Goal: Complete application form: Complete application form

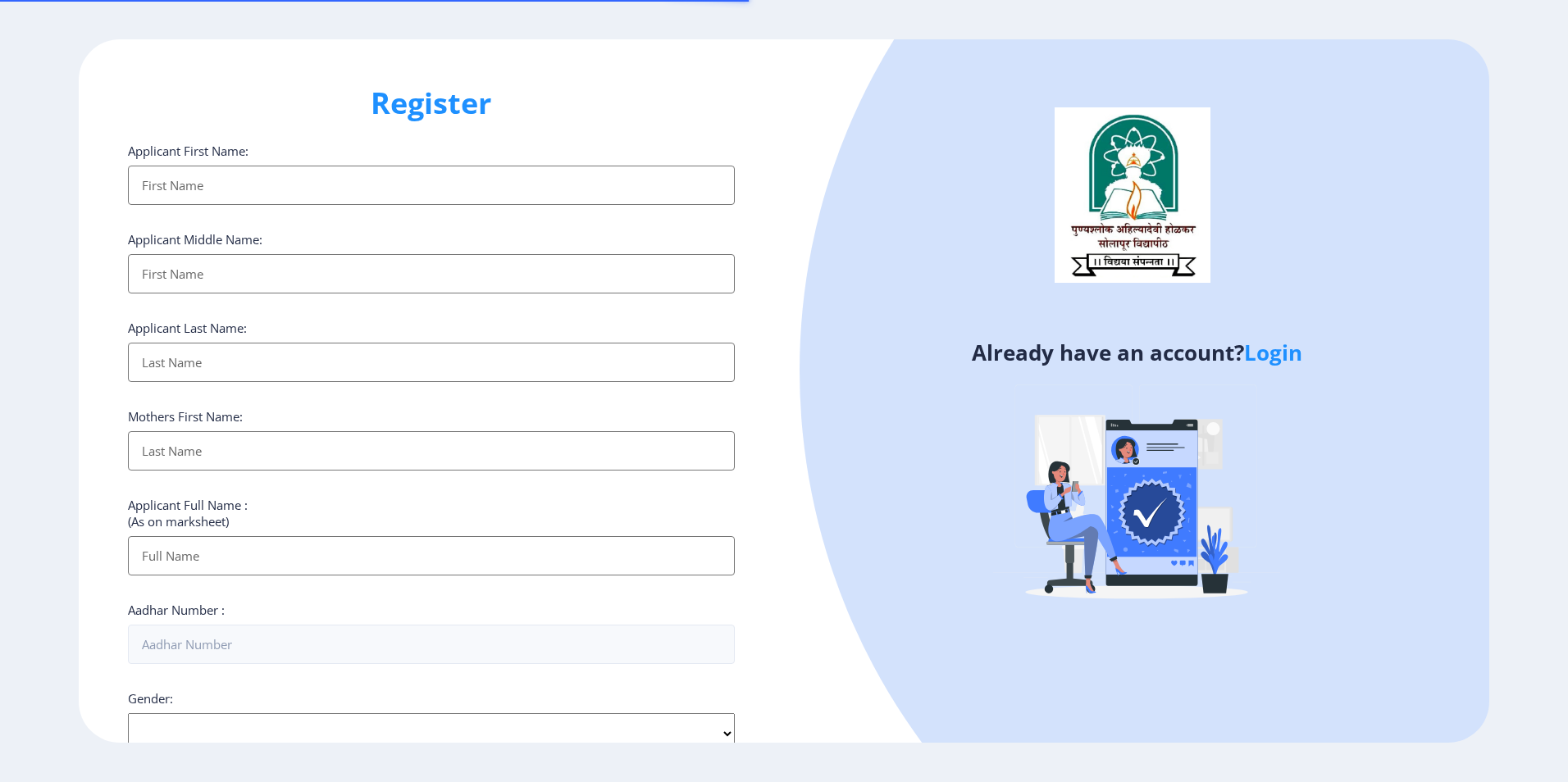
select select
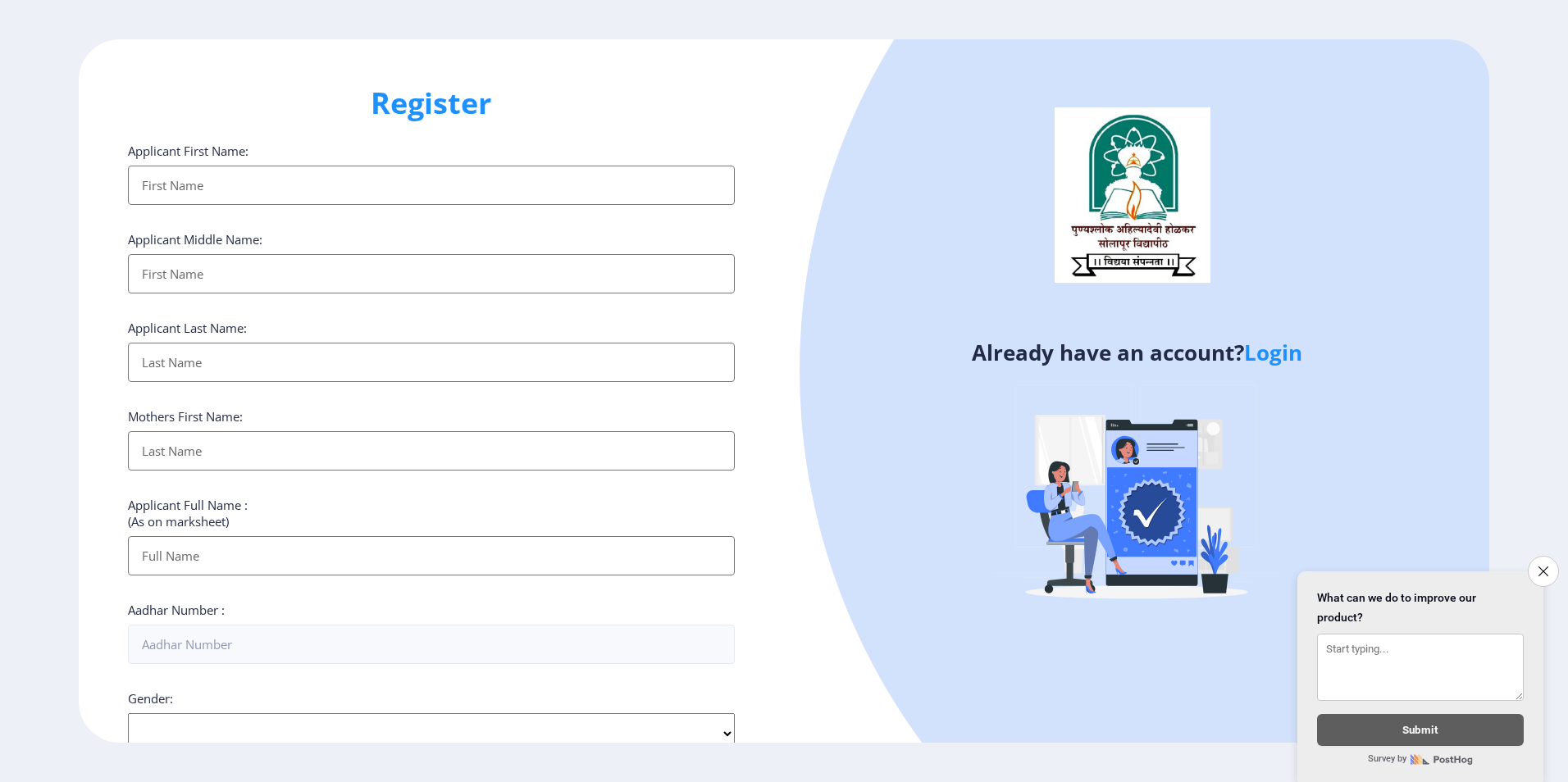
scroll to position [246, 0]
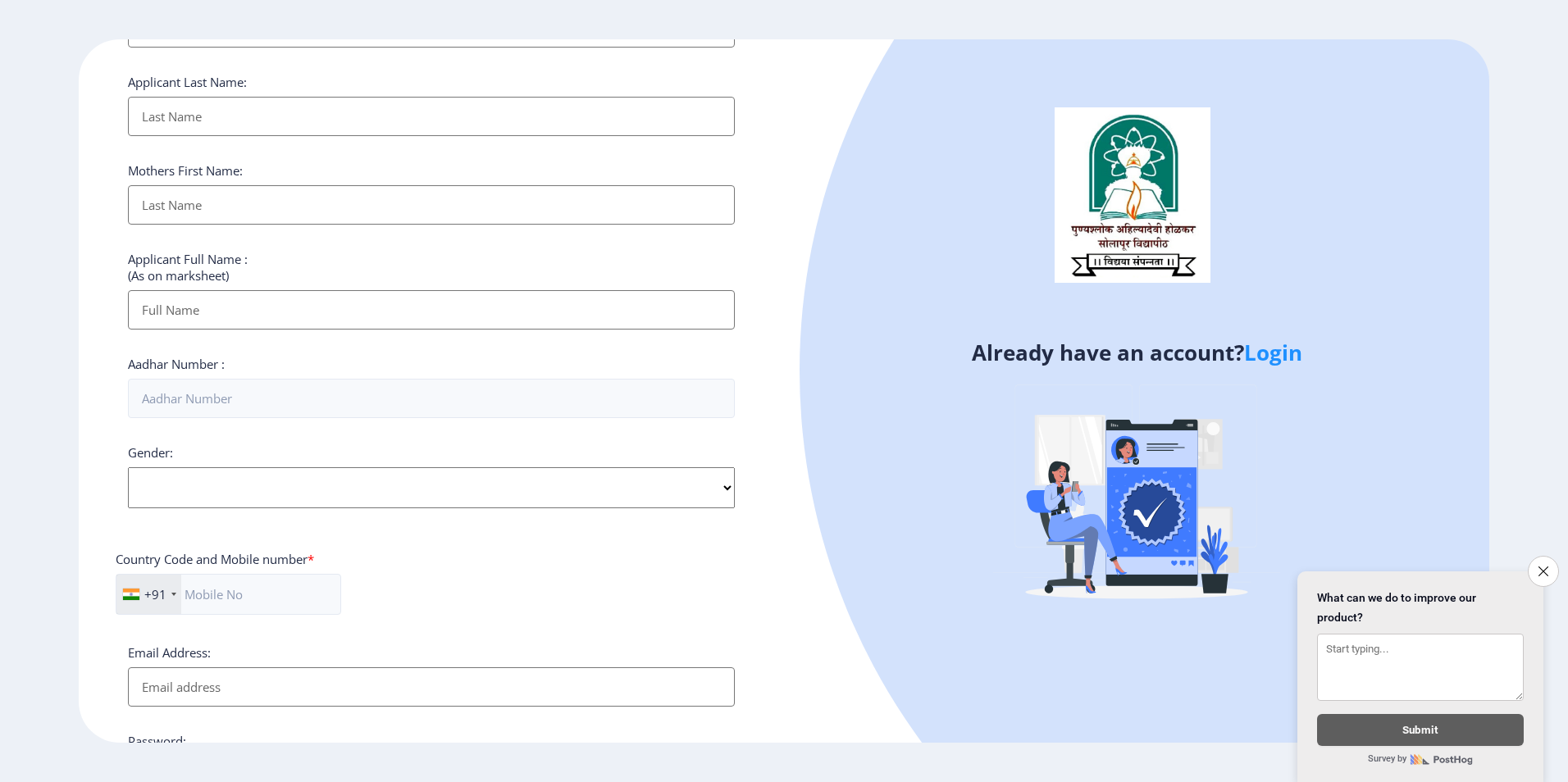
click at [1276, 351] on link "Login" at bounding box center [1273, 353] width 58 height 30
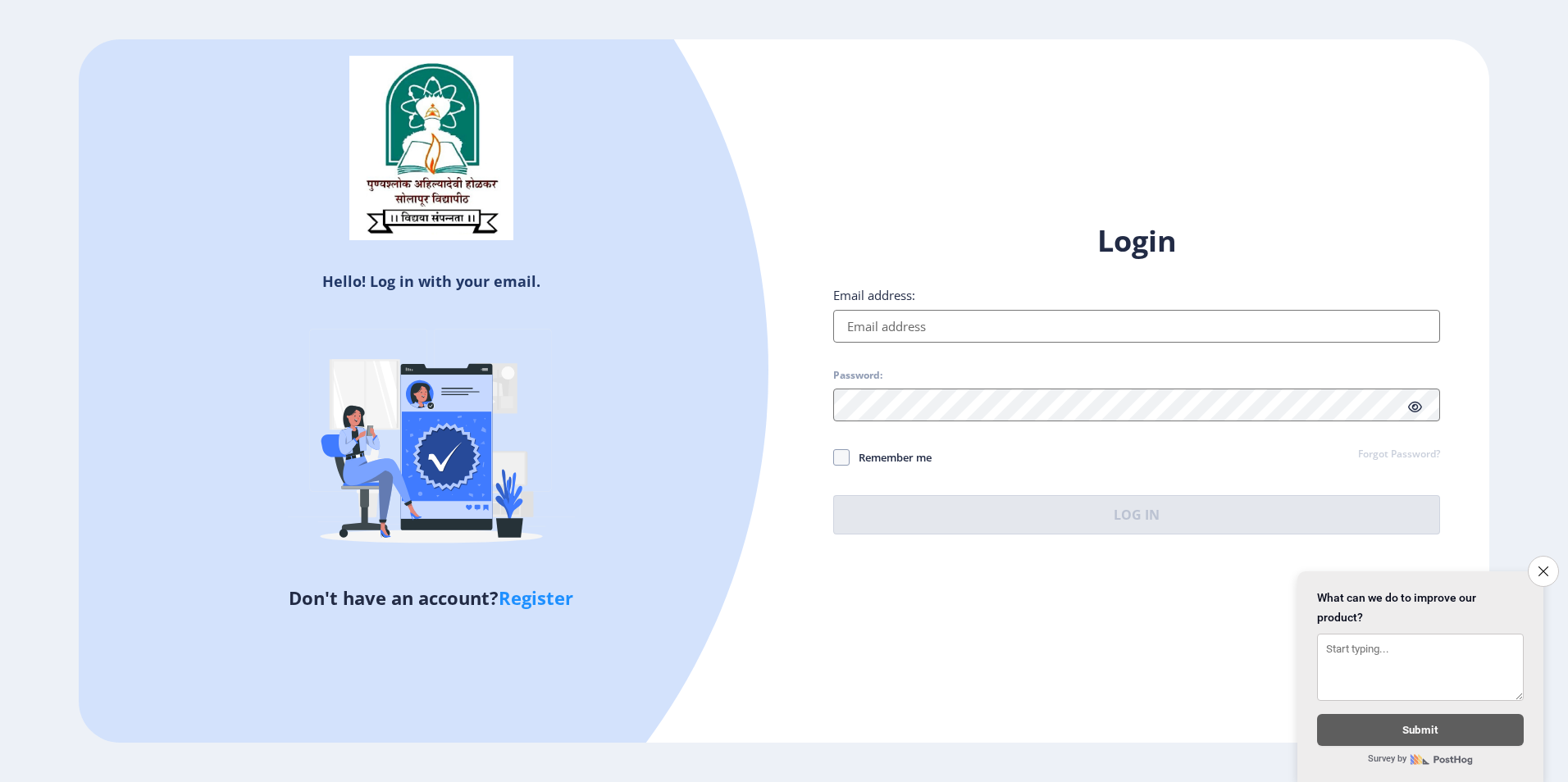
click at [981, 326] on input "Email address:" at bounding box center [1136, 326] width 606 height 33
type input "D"
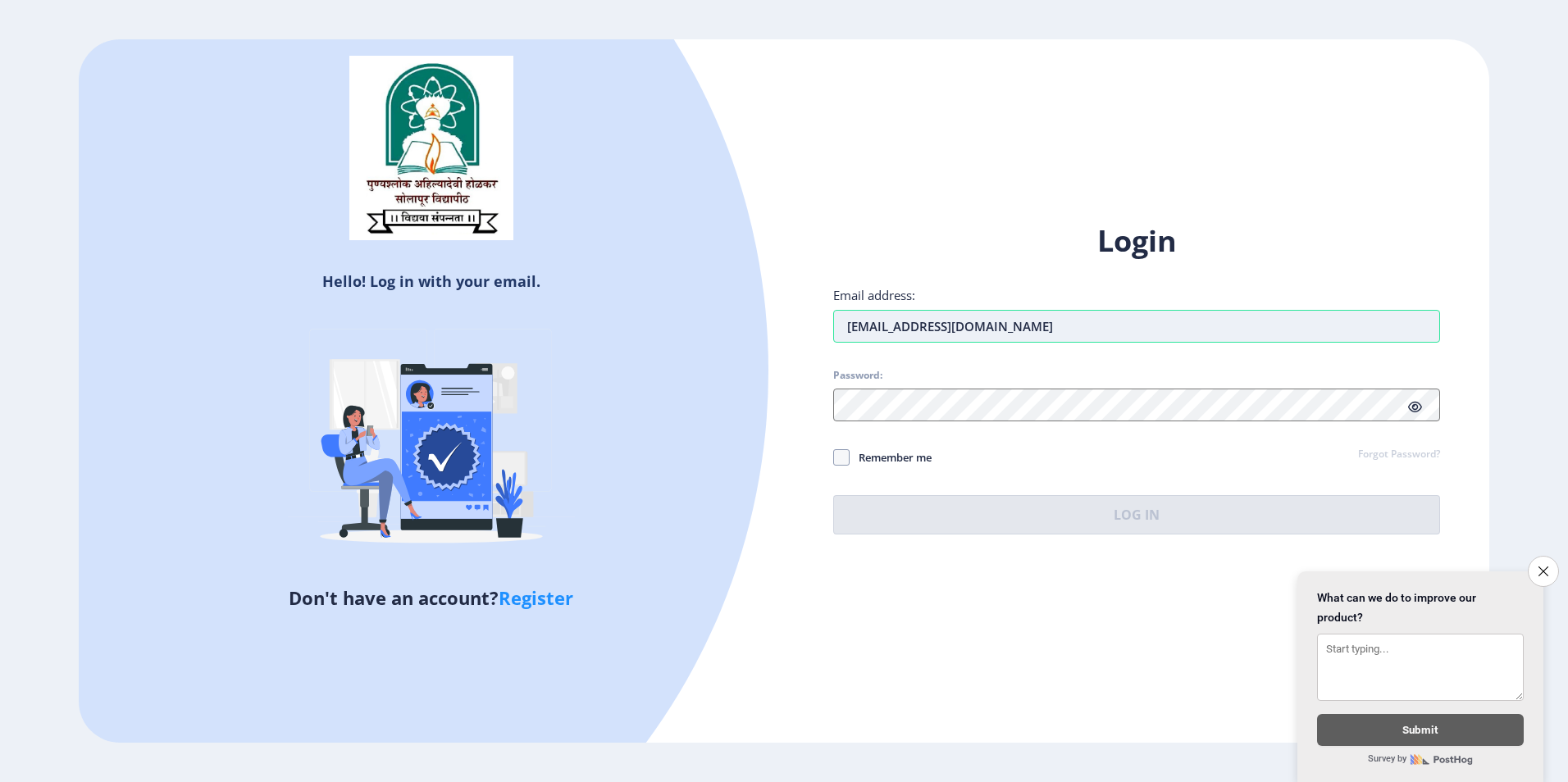
type input "[EMAIL_ADDRESS][DOMAIN_NAME]"
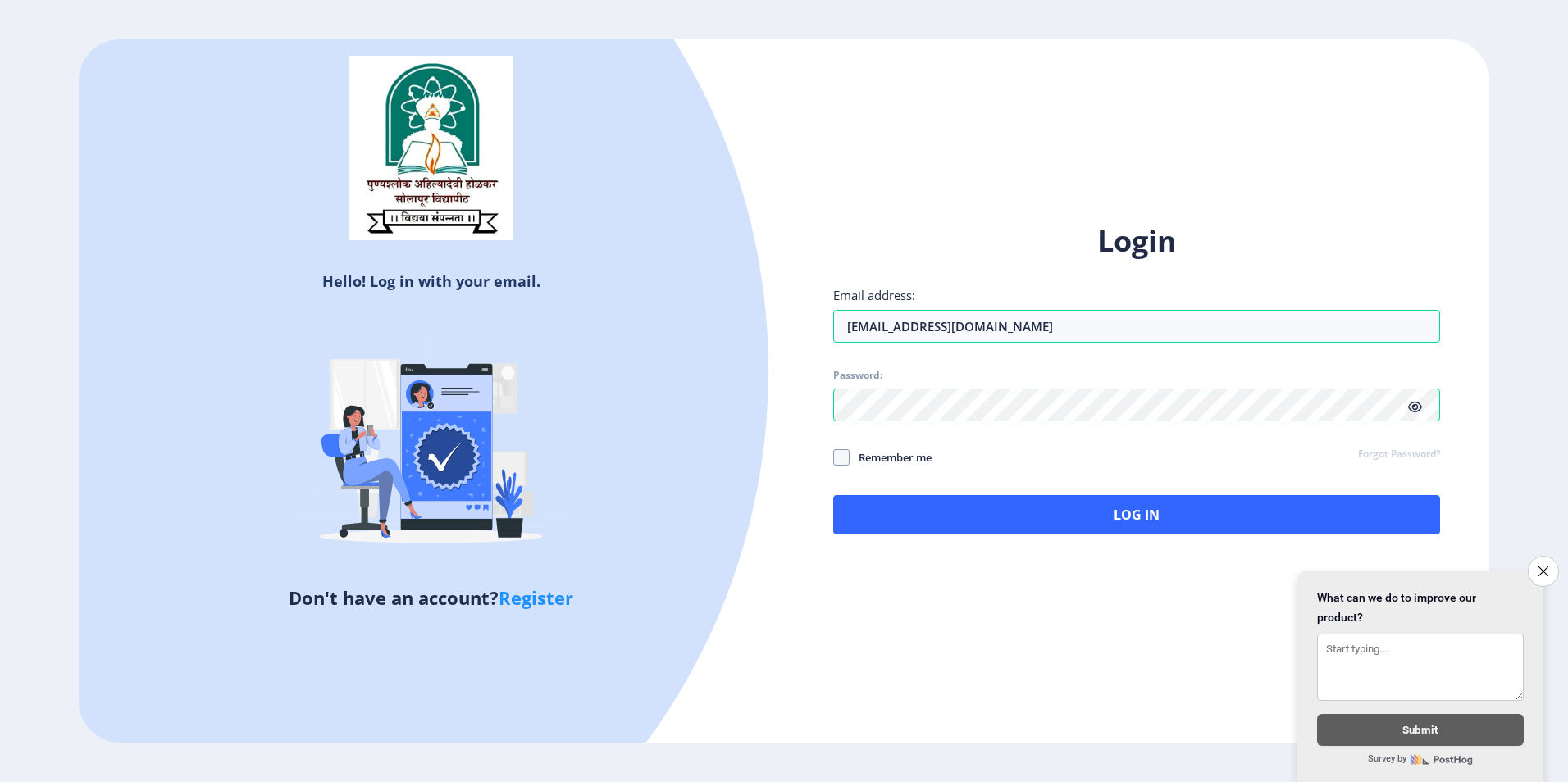
click at [763, 586] on h5 "Don't have an account? Register" at bounding box center [431, 598] width 680 height 26
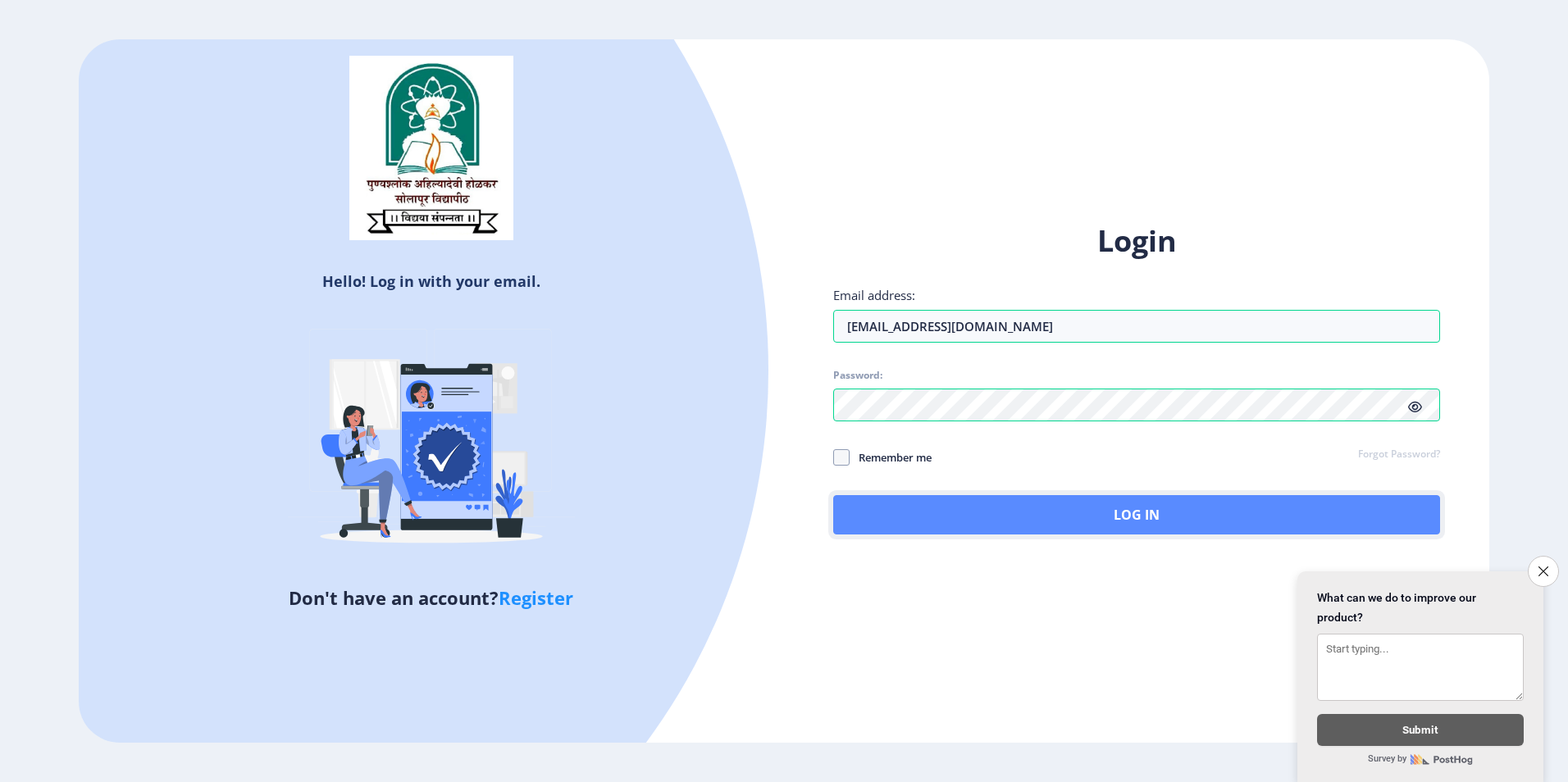
click at [954, 509] on button "Log In" at bounding box center [1136, 515] width 606 height 39
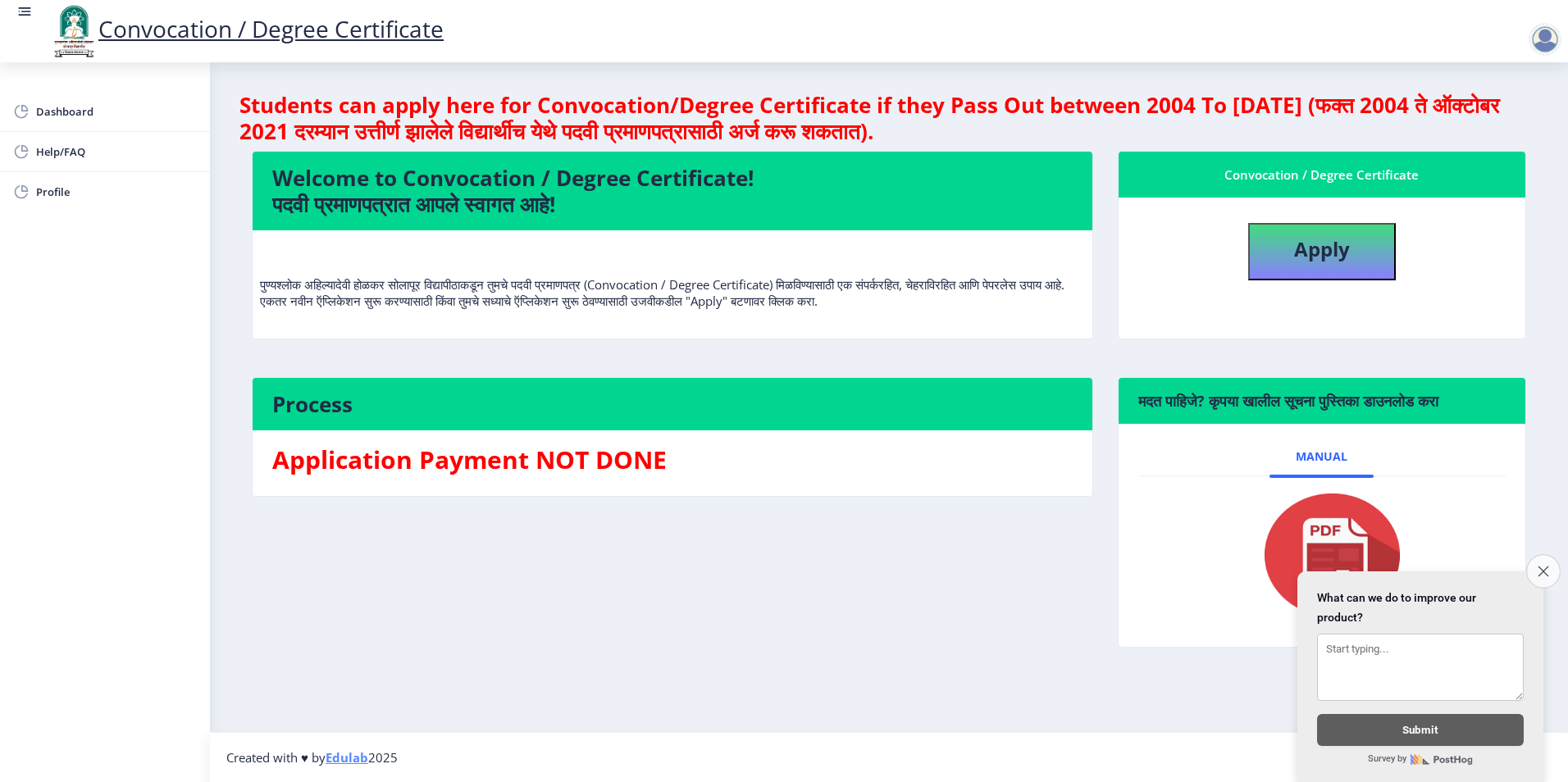
click at [1549, 559] on button "Close survey" at bounding box center [1543, 571] width 35 height 35
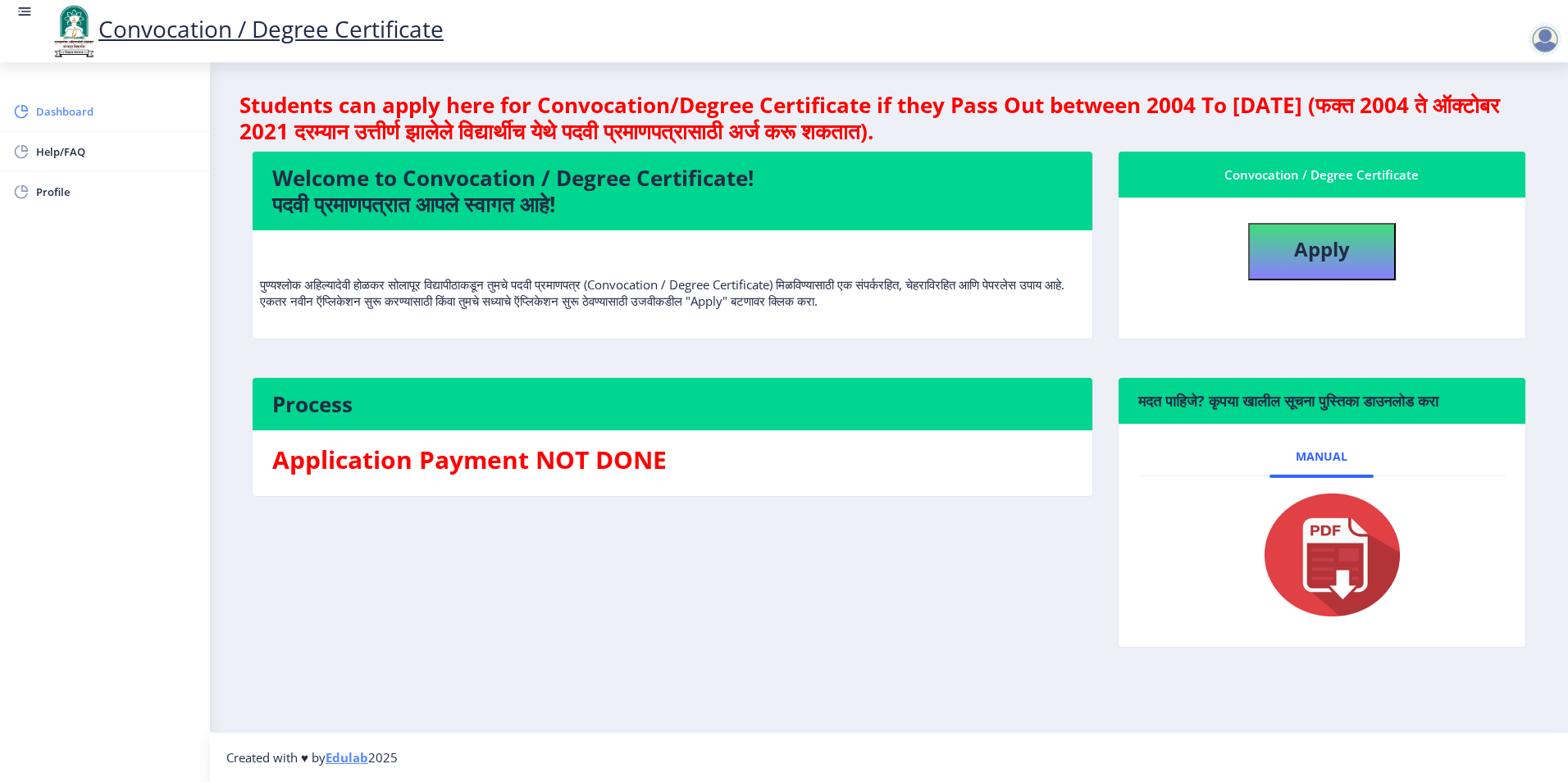
click at [65, 104] on span "Dashboard" at bounding box center [117, 111] width 161 height 20
click at [57, 193] on span "Profile" at bounding box center [117, 192] width 161 height 20
select select "[DEMOGRAPHIC_DATA]"
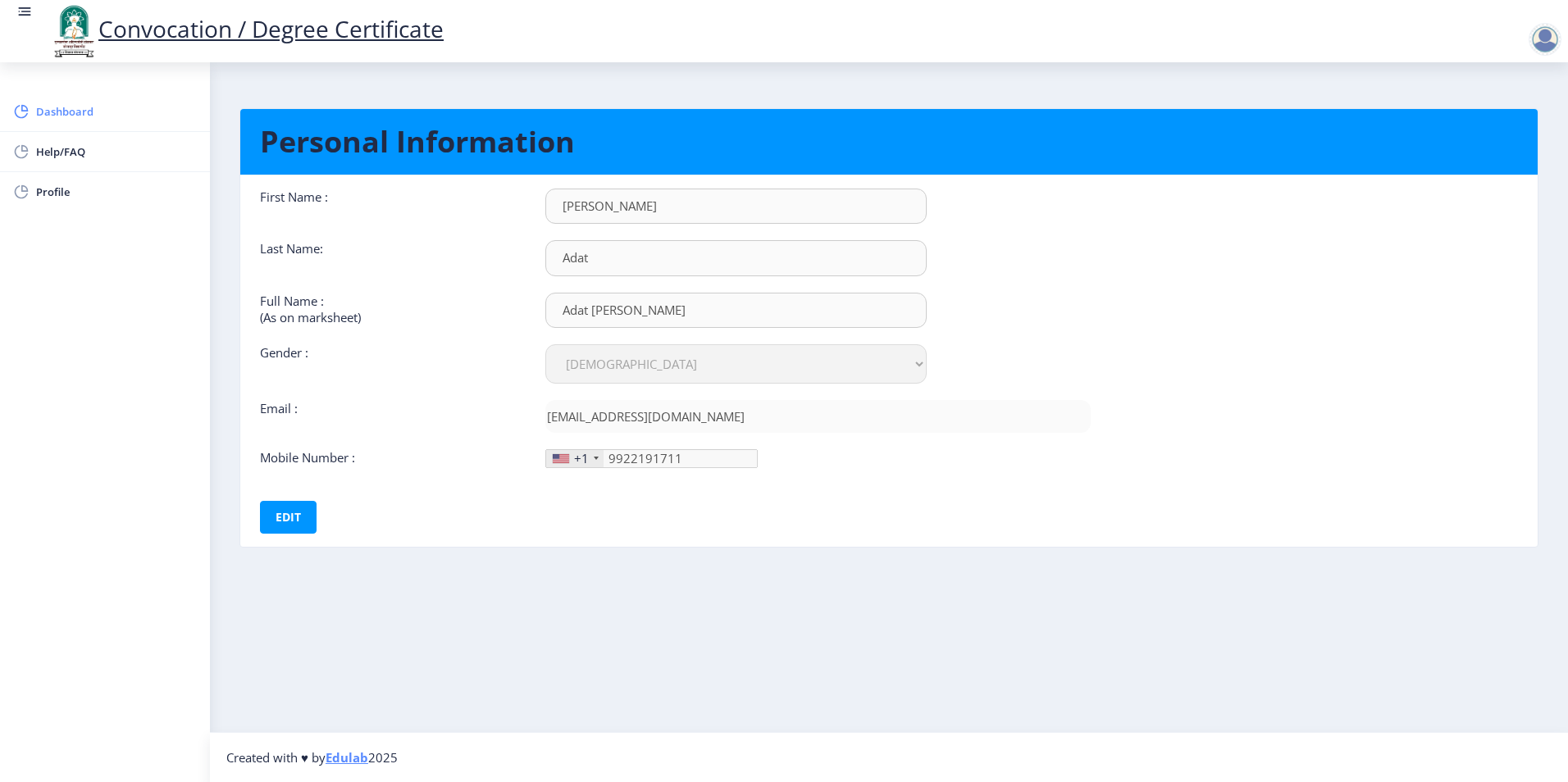
click at [99, 117] on span "Dashboard" at bounding box center [117, 111] width 161 height 20
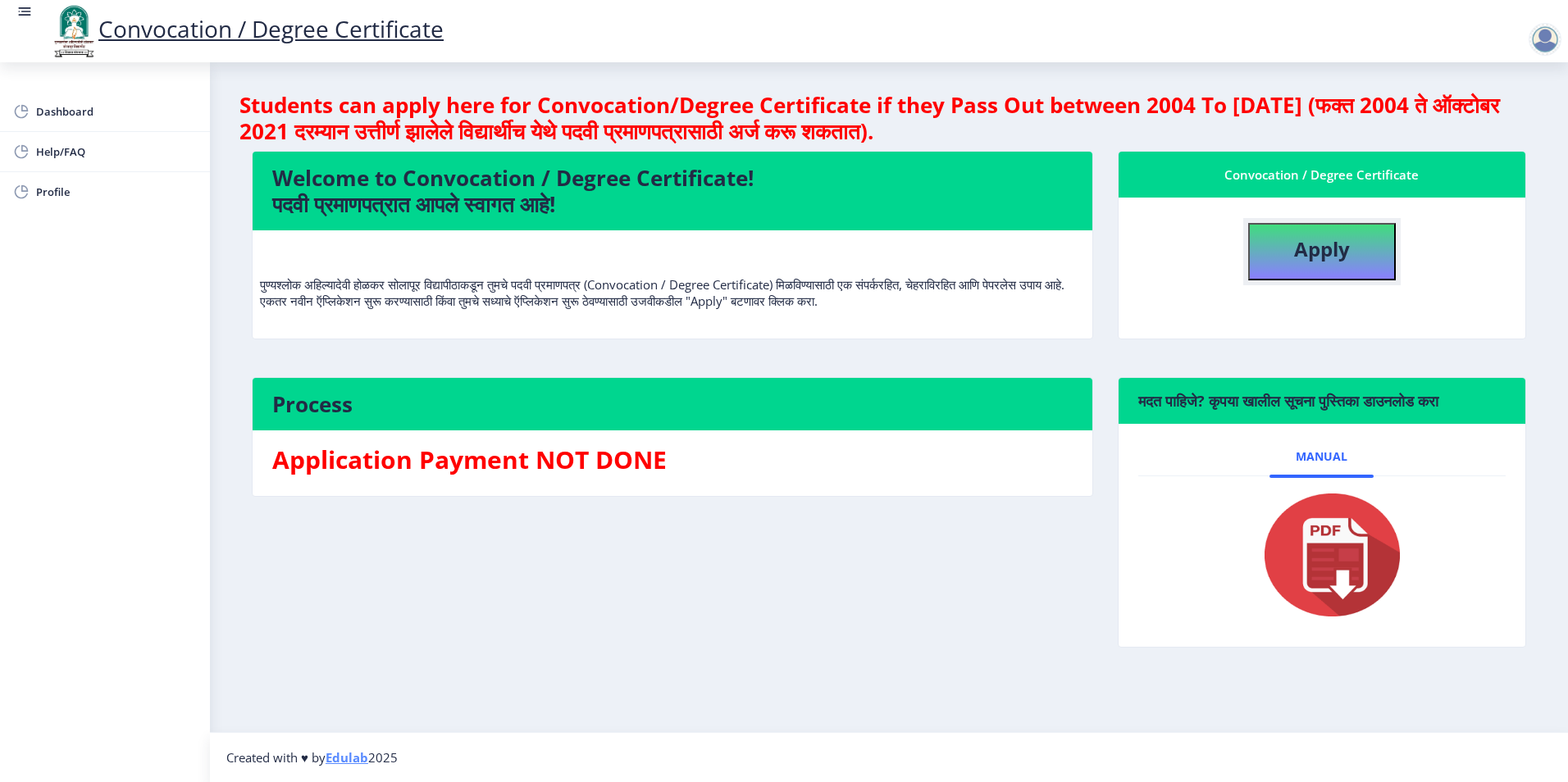
click at [1291, 241] on button "Apply" at bounding box center [1322, 251] width 148 height 57
select select
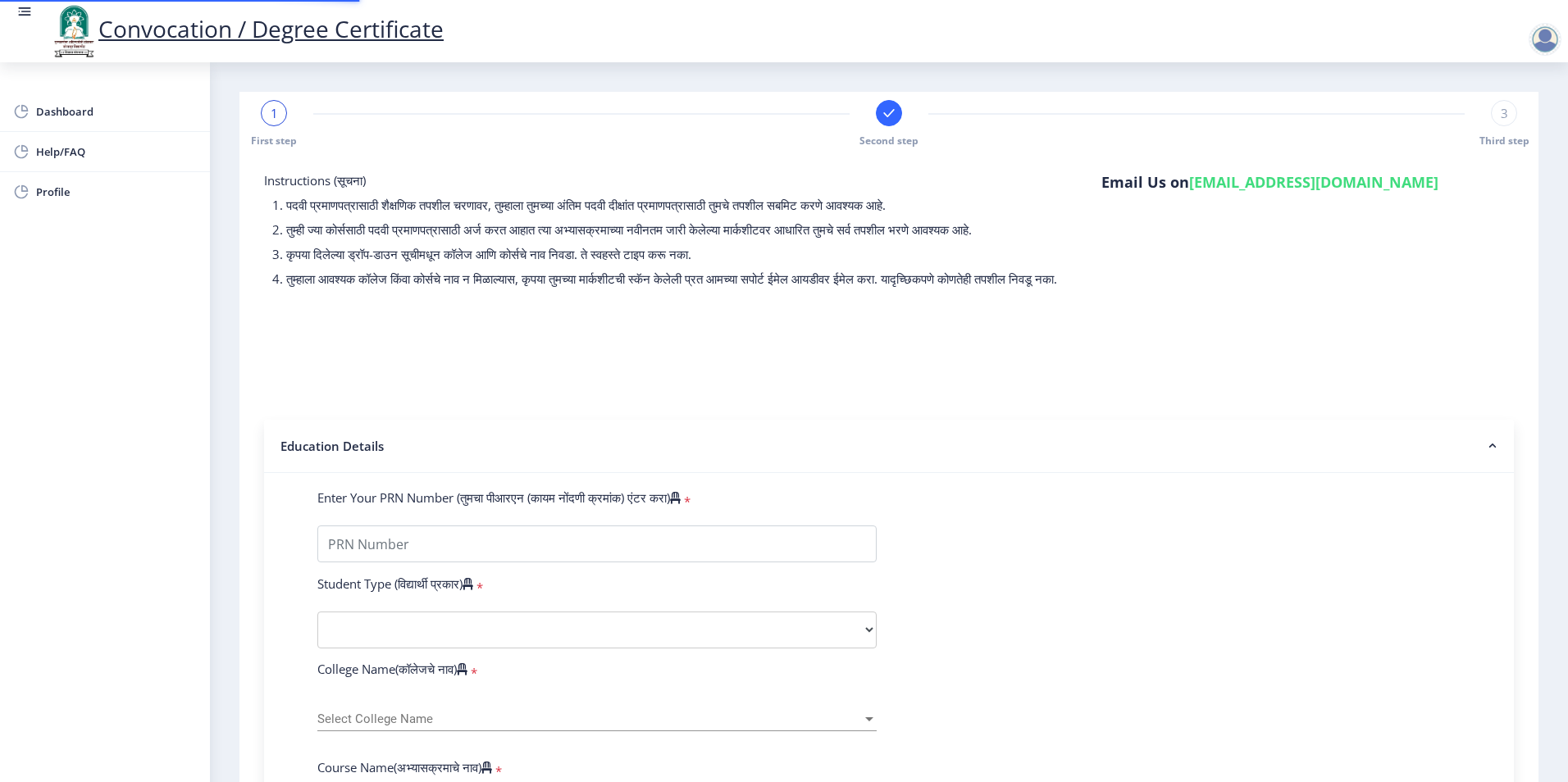
type input "2011032500131441"
select select "Regular"
select select "2014"
select select "March"
select select "SECOND CLASS"
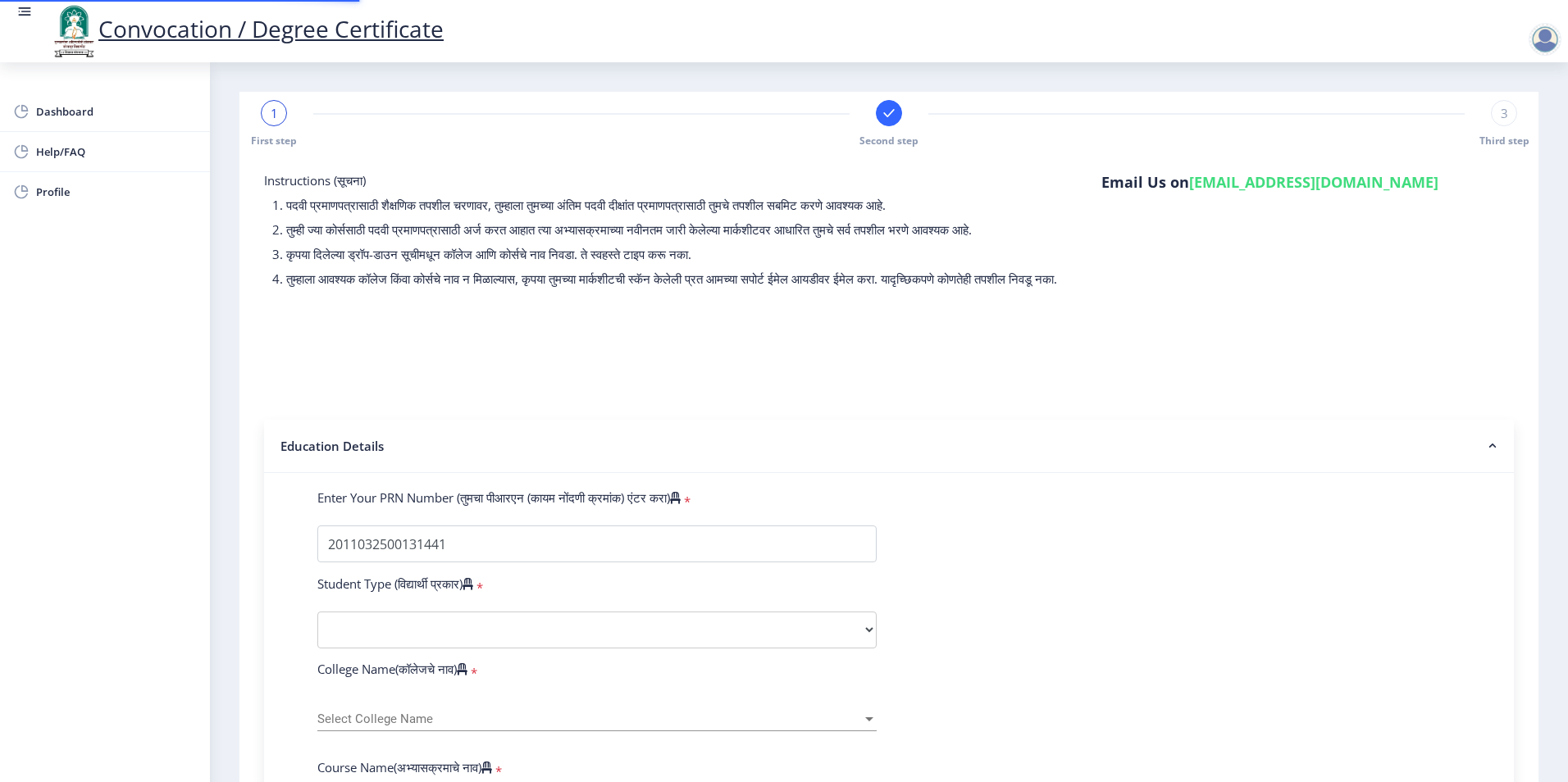
type input "109833"
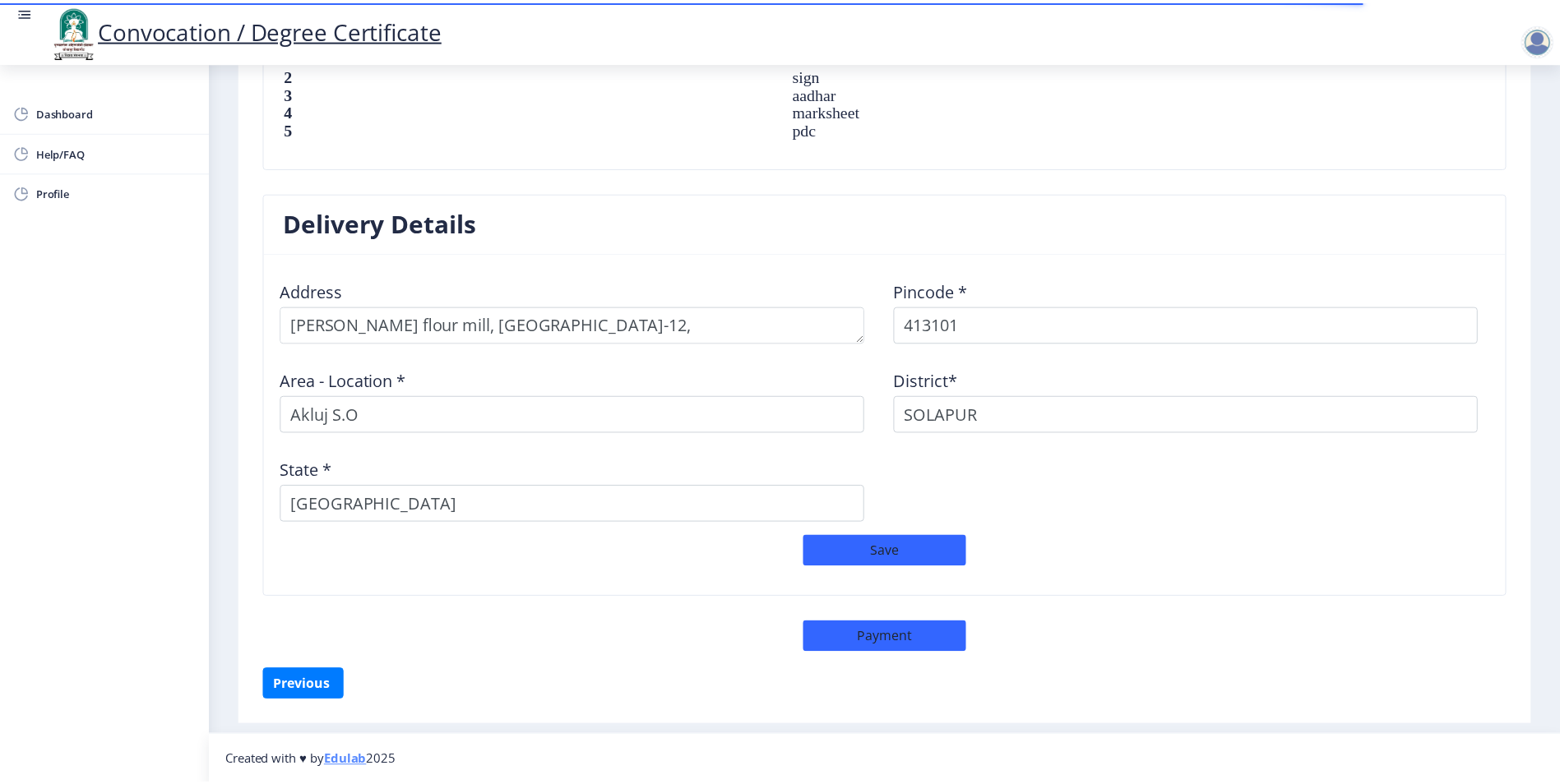
scroll to position [1201, 0]
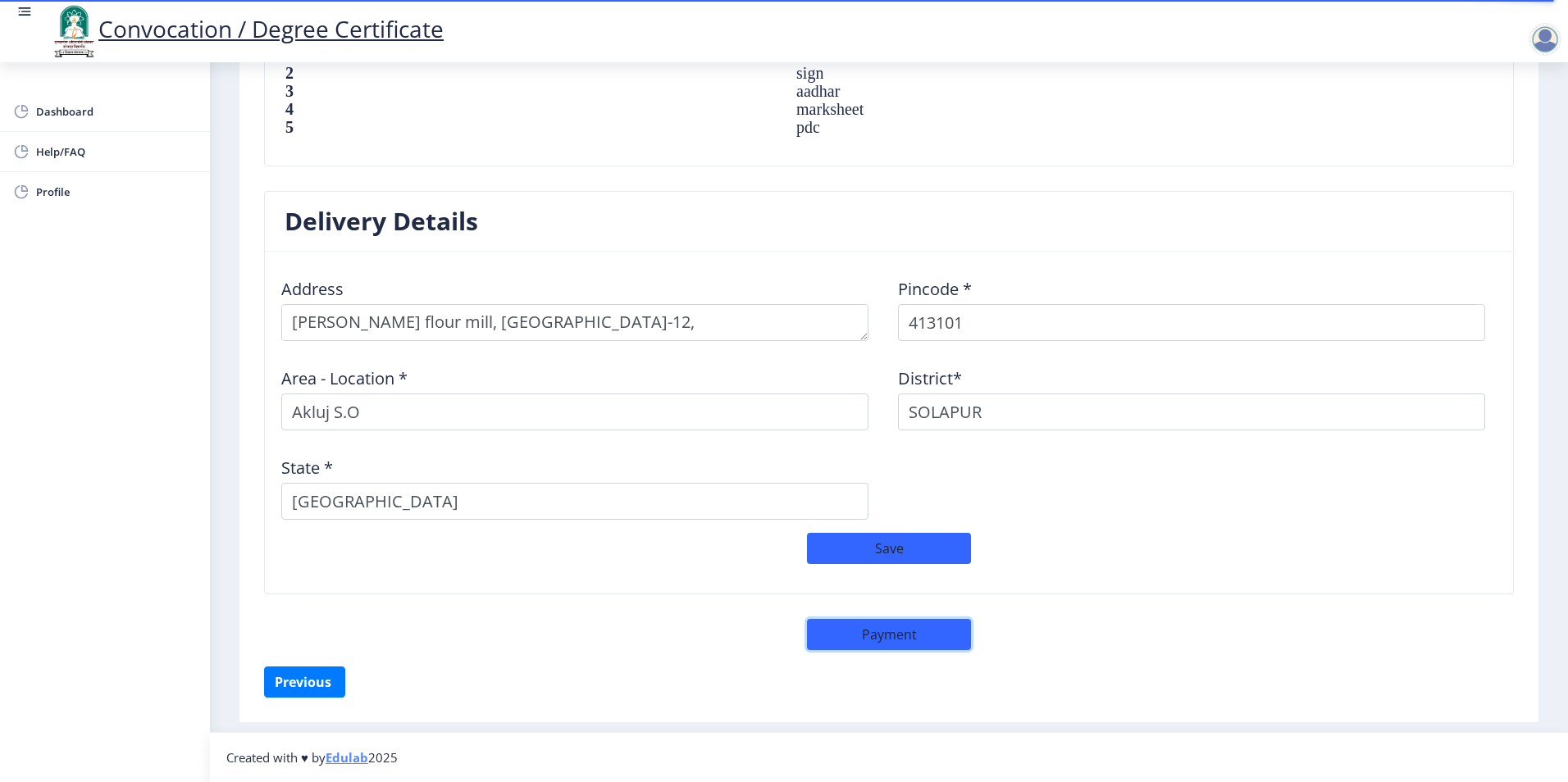
click at [904, 640] on button "Payment" at bounding box center [890, 634] width 164 height 31
select select "sealed"
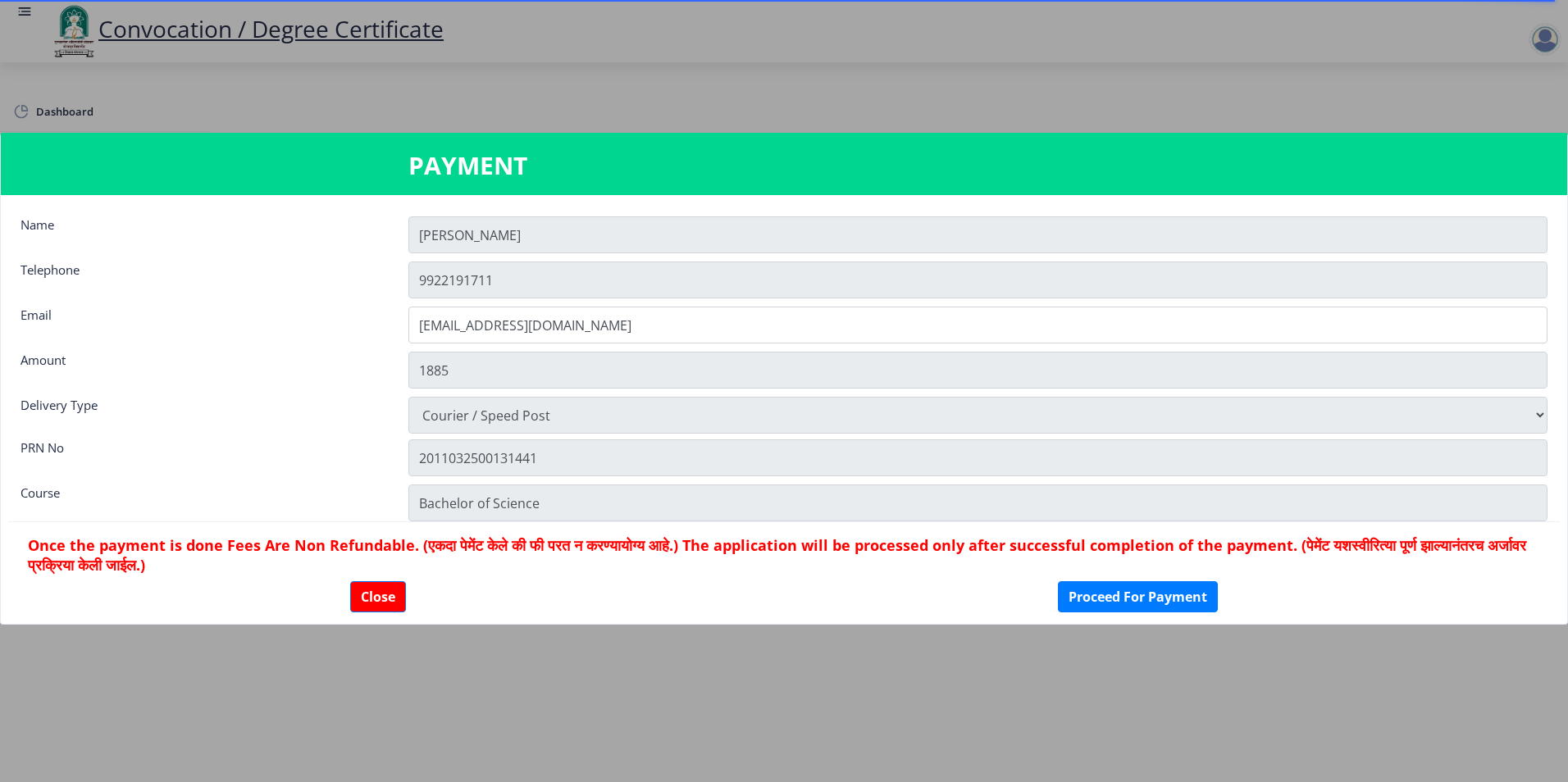
scroll to position [1197, 0]
click at [1115, 597] on button "Proceed For Payment" at bounding box center [1128, 596] width 160 height 31
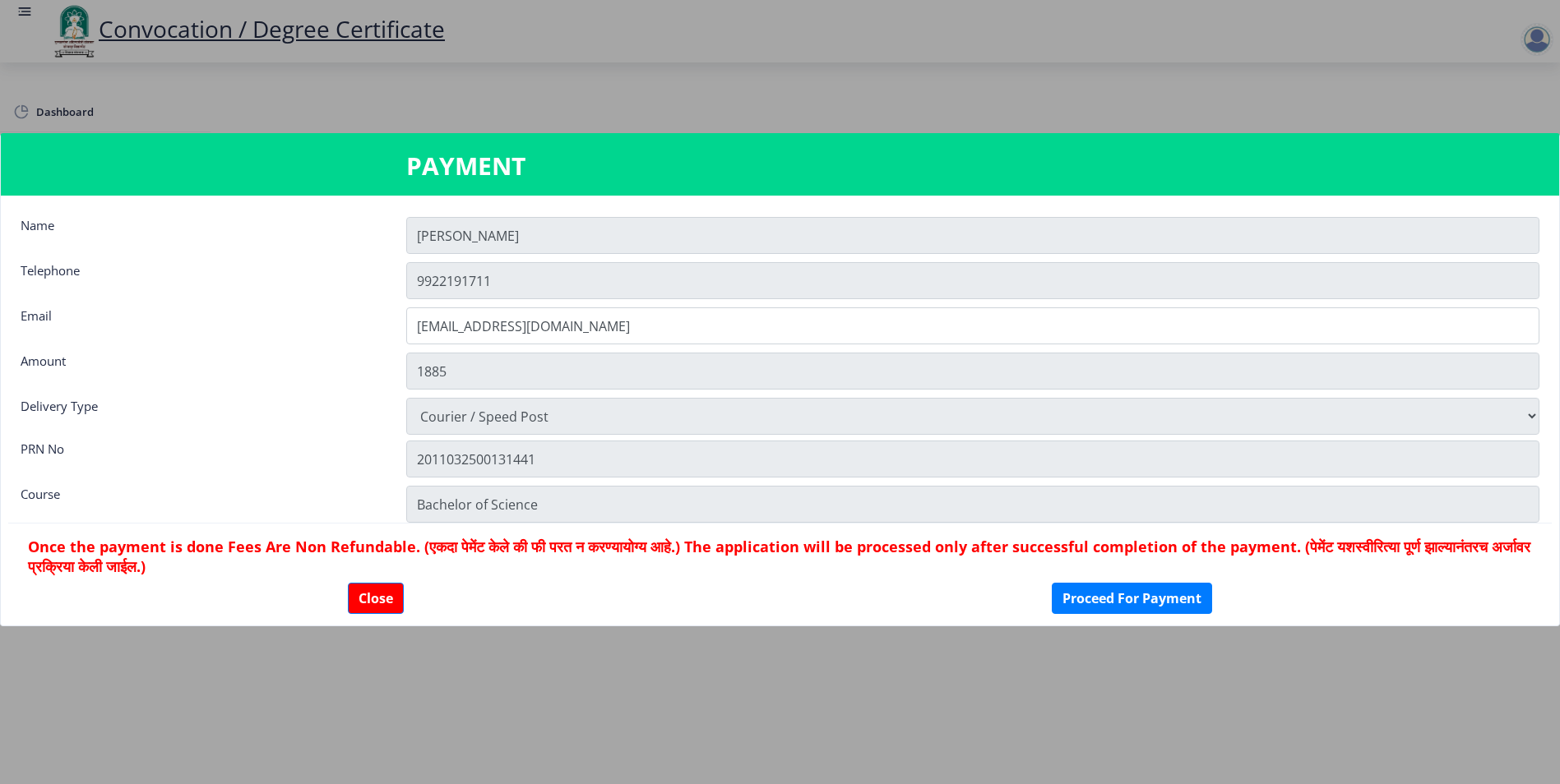
click at [41, 120] on div at bounding box center [780, 392] width 1560 height 784
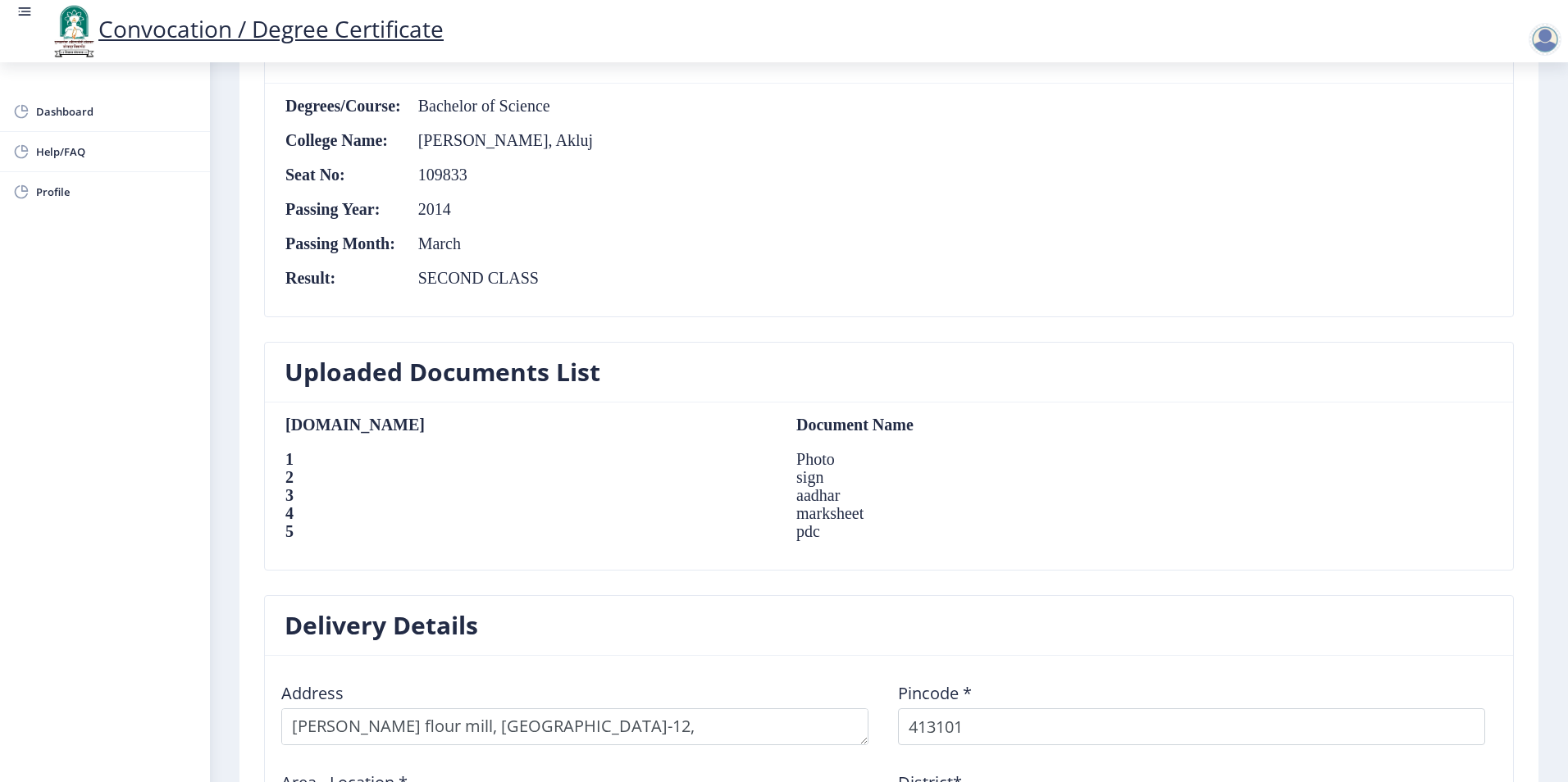
scroll to position [788, 0]
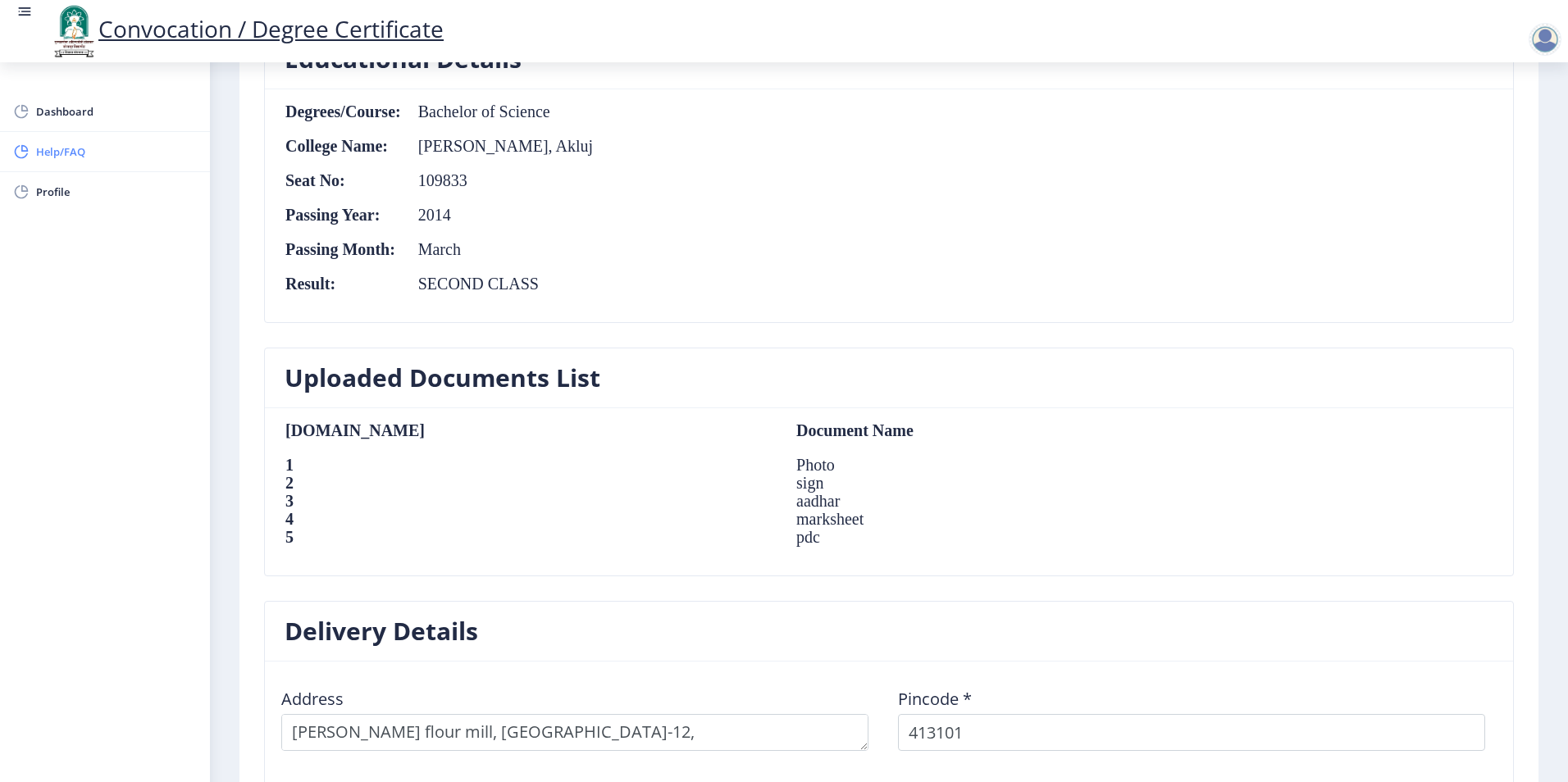
click at [98, 158] on span "Help/FAQ" at bounding box center [117, 151] width 161 height 20
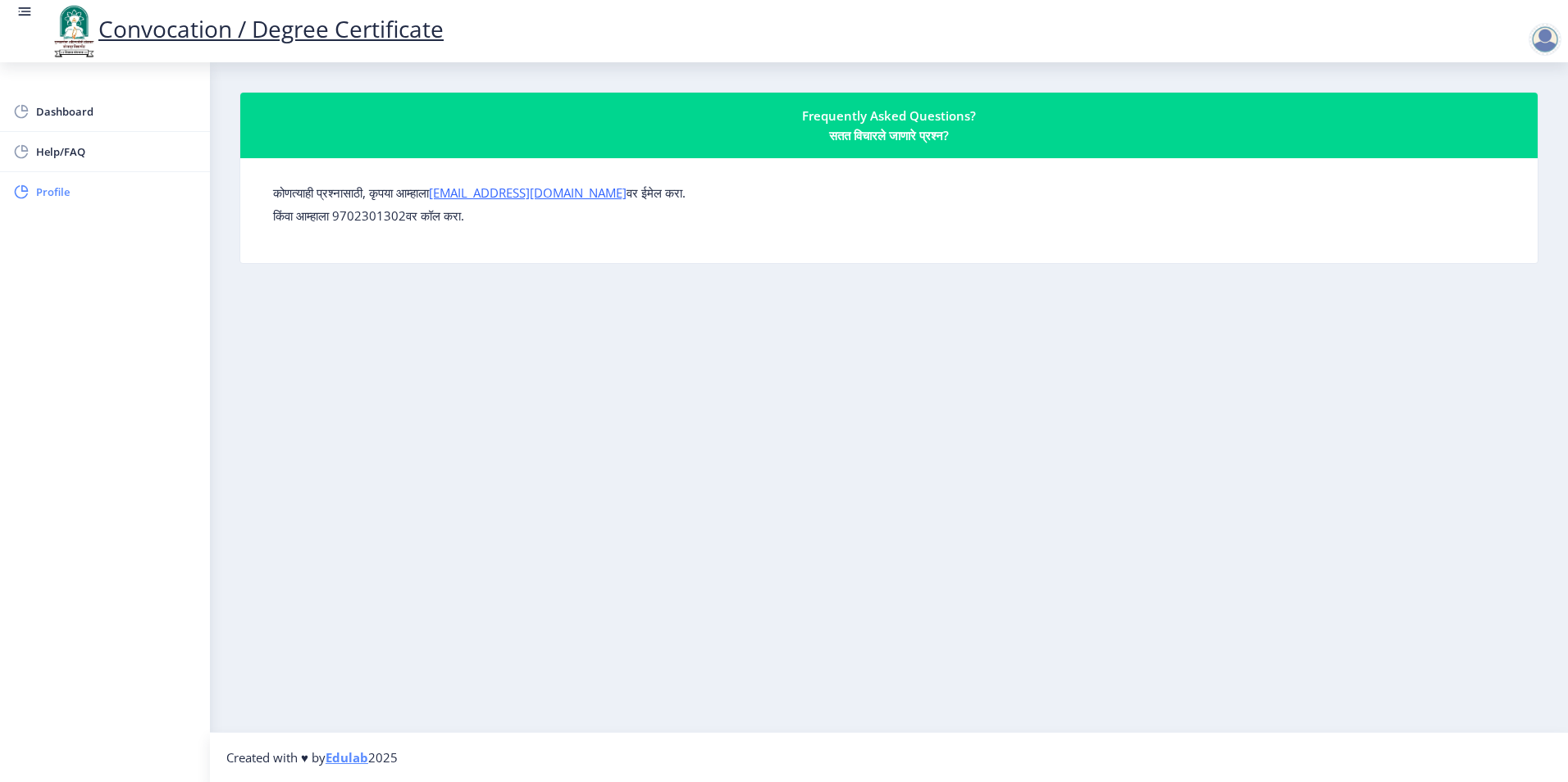
click at [57, 192] on span "Profile" at bounding box center [117, 192] width 161 height 20
select select "[DEMOGRAPHIC_DATA]"
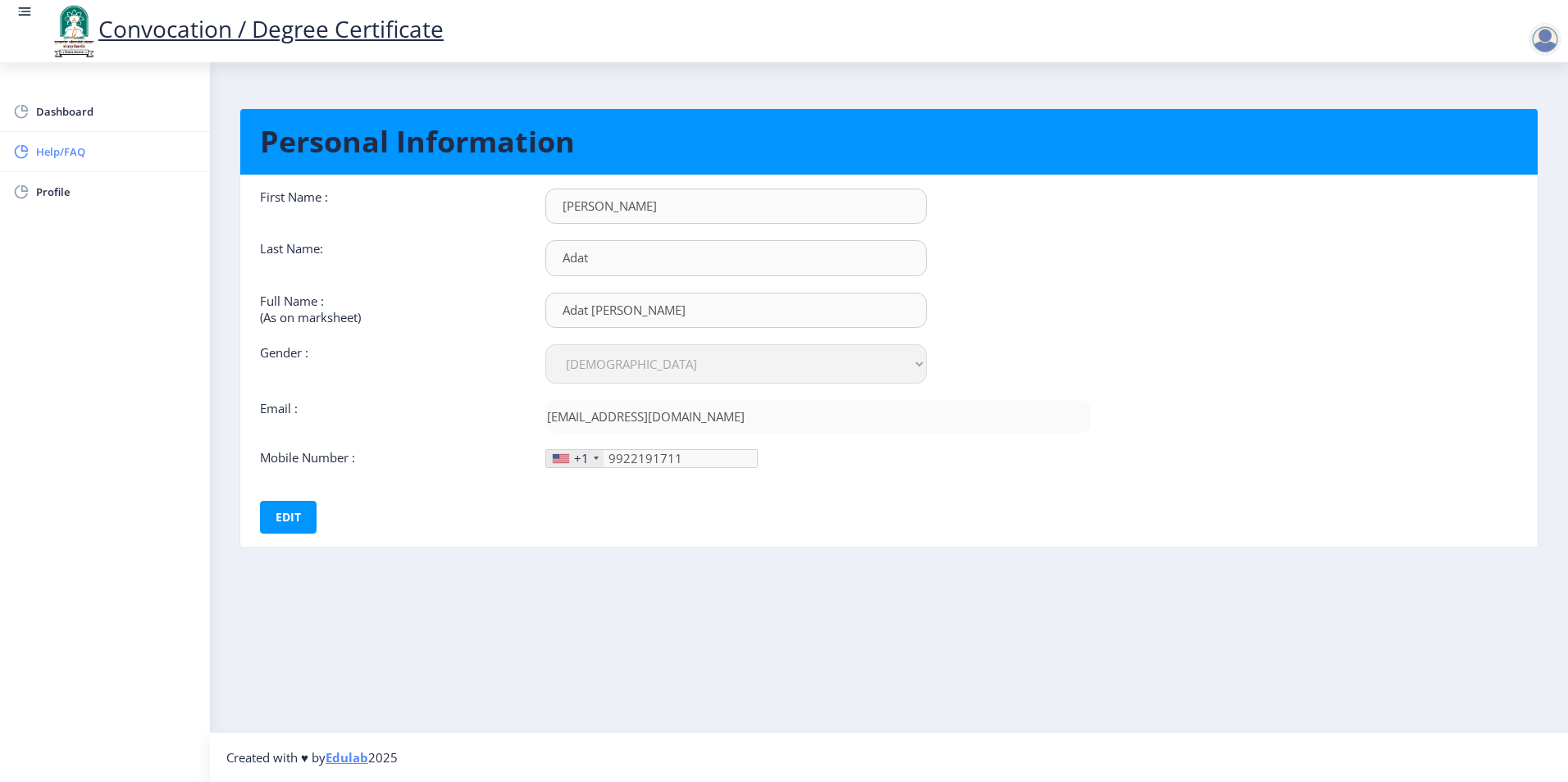
click at [71, 158] on span "Help/FAQ" at bounding box center [117, 151] width 161 height 20
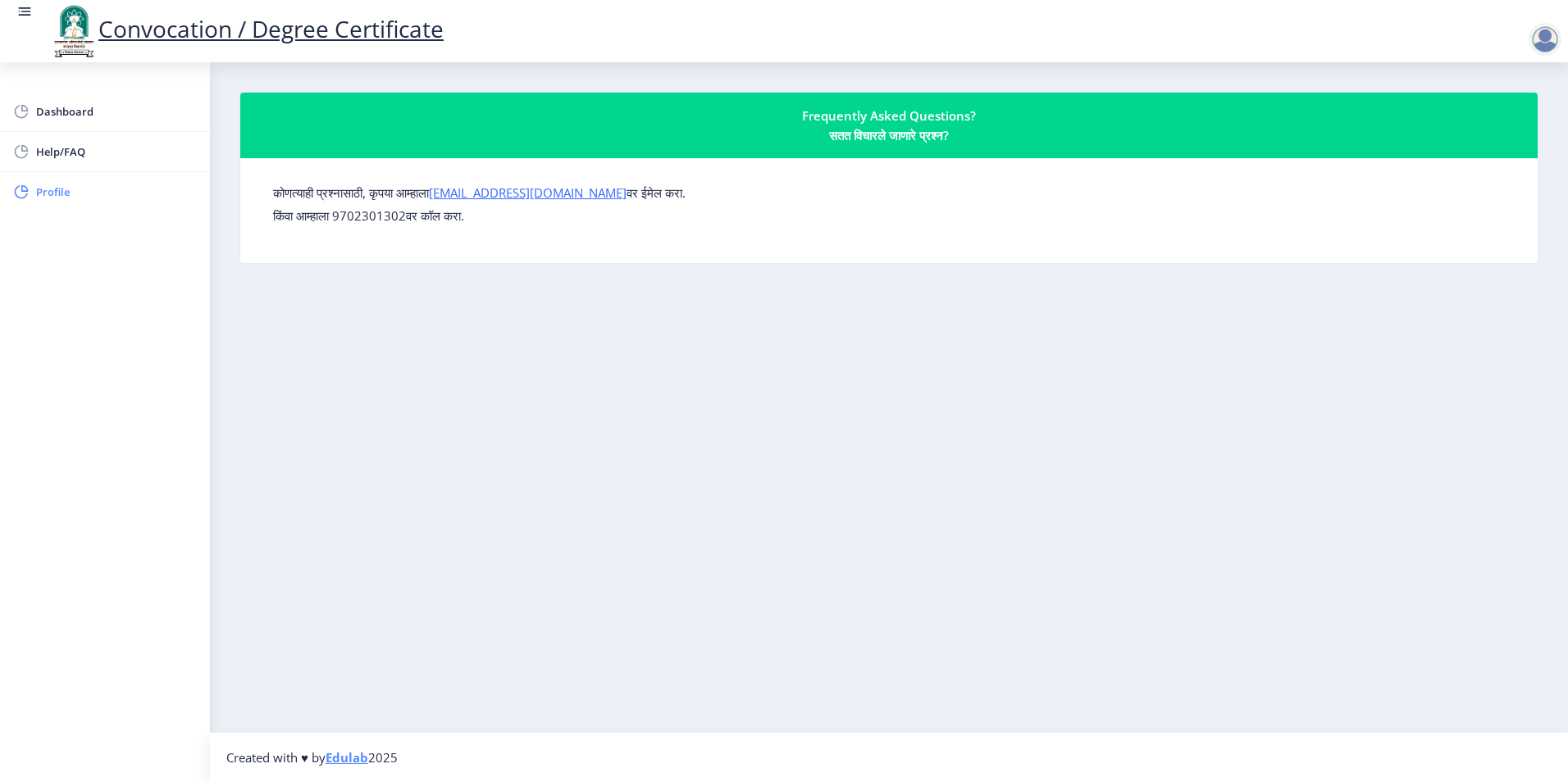
click at [76, 201] on span "Profile" at bounding box center [117, 192] width 161 height 20
select select "[DEMOGRAPHIC_DATA]"
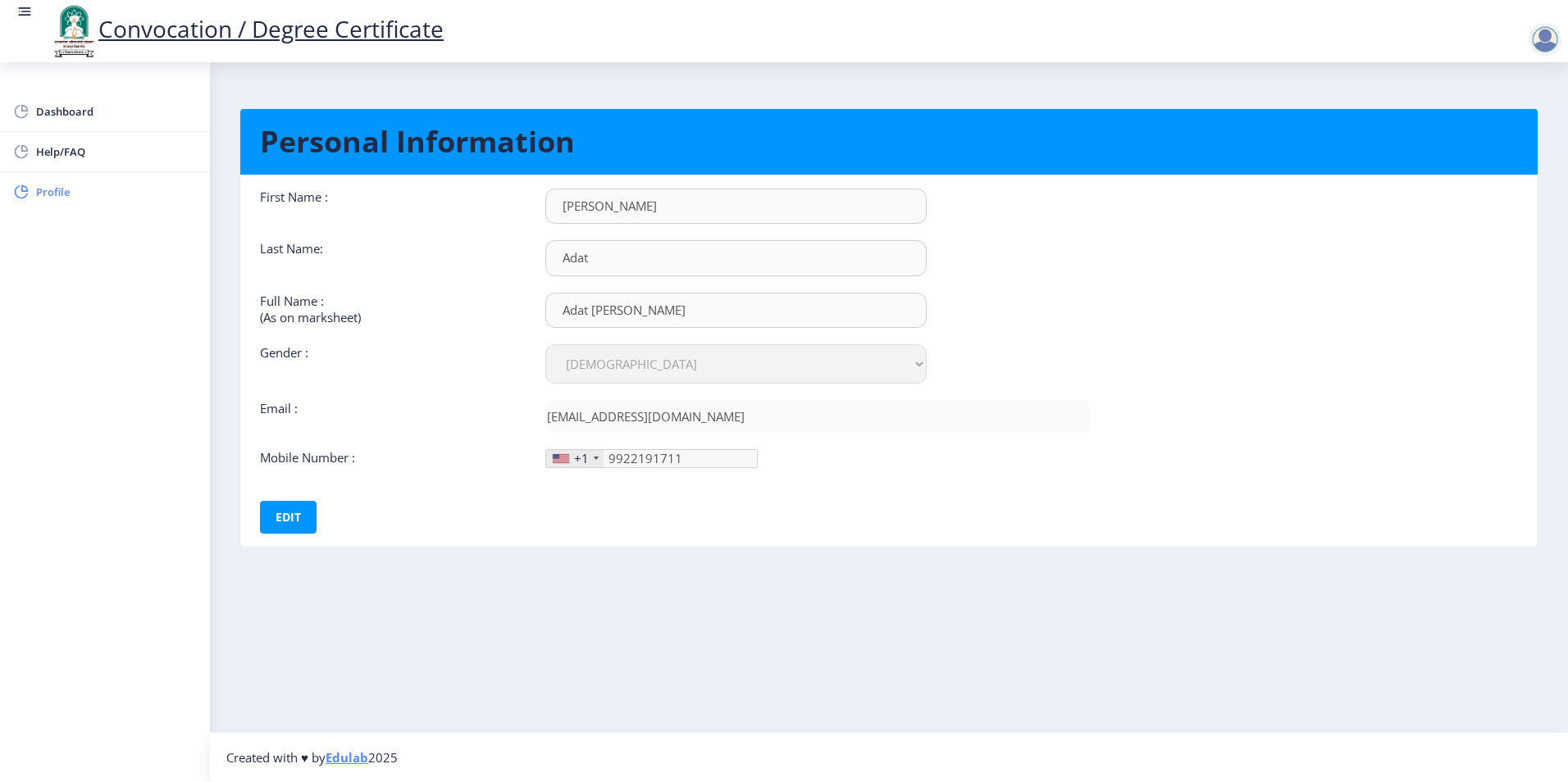
click at [70, 195] on span "Profile" at bounding box center [117, 192] width 161 height 20
click at [55, 120] on span "Dashboard" at bounding box center [117, 111] width 161 height 20
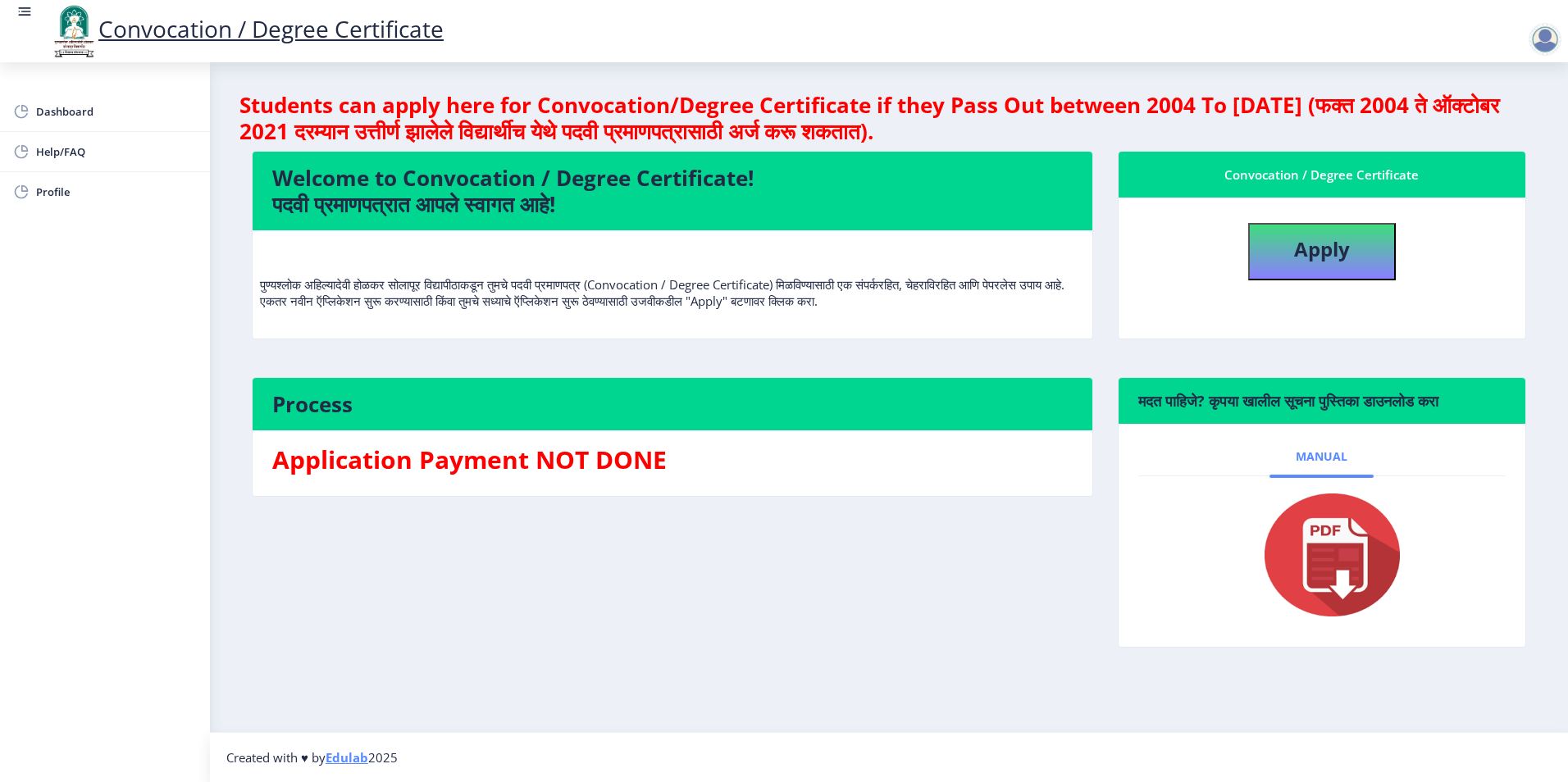
click at [1333, 465] on link "Manual" at bounding box center [1320, 457] width 104 height 39
click at [1303, 462] on span "Manual" at bounding box center [1321, 457] width 51 height 13
click at [691, 596] on div "Process Application Payment NOT DONE" at bounding box center [672, 525] width 866 height 295
click at [1307, 453] on span "Manual" at bounding box center [1321, 457] width 51 height 13
click at [848, 668] on div "Process Application Payment NOT DONE" at bounding box center [672, 525] width 866 height 295
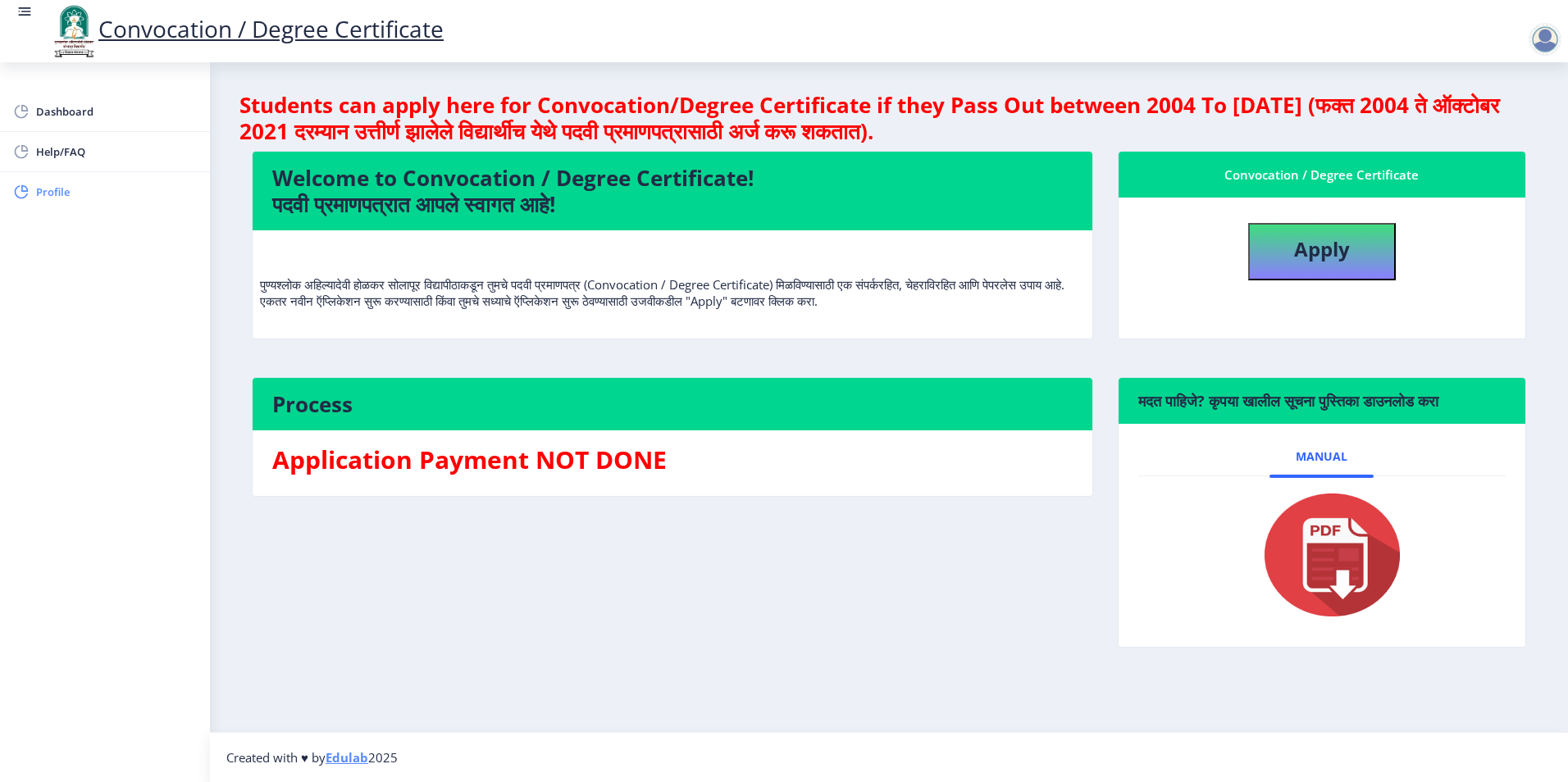
click at [36, 195] on span "Profile" at bounding box center [117, 192] width 161 height 20
select select "[DEMOGRAPHIC_DATA]"
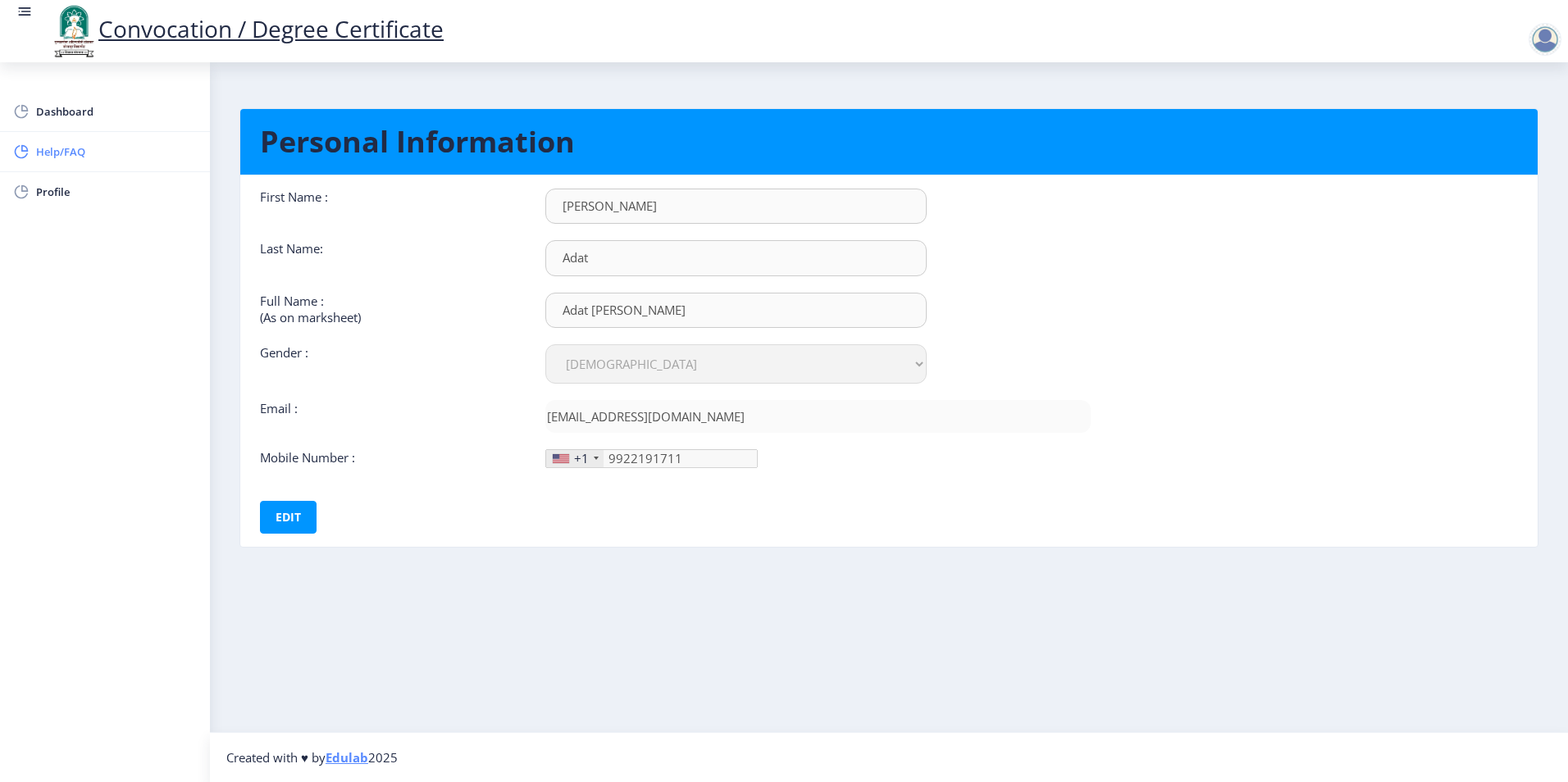
click at [67, 149] on span "Help/FAQ" at bounding box center [117, 151] width 161 height 20
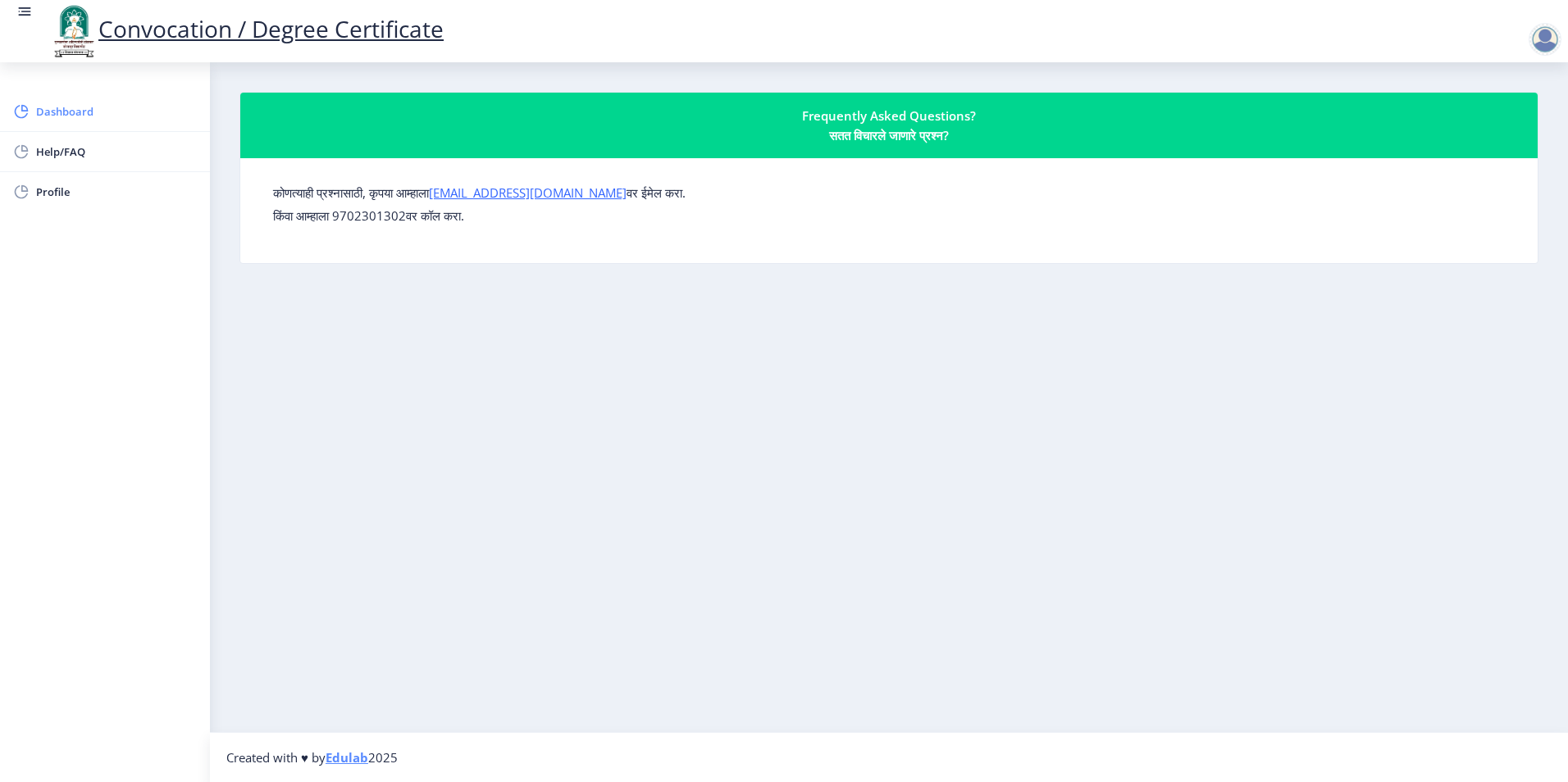
click at [58, 109] on span "Dashboard" at bounding box center [117, 111] width 161 height 20
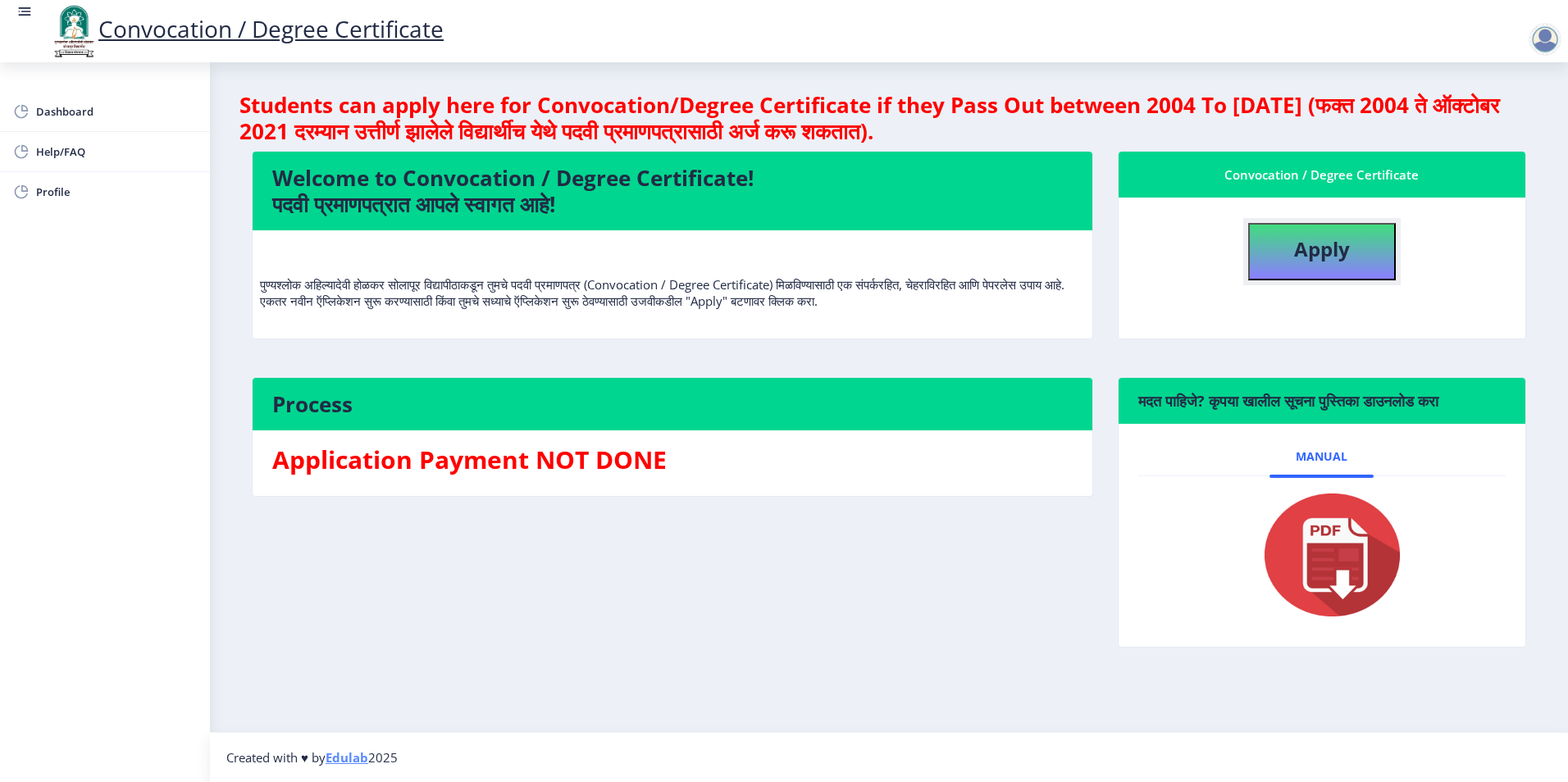
click at [1278, 245] on button "Apply" at bounding box center [1322, 251] width 148 height 57
select select
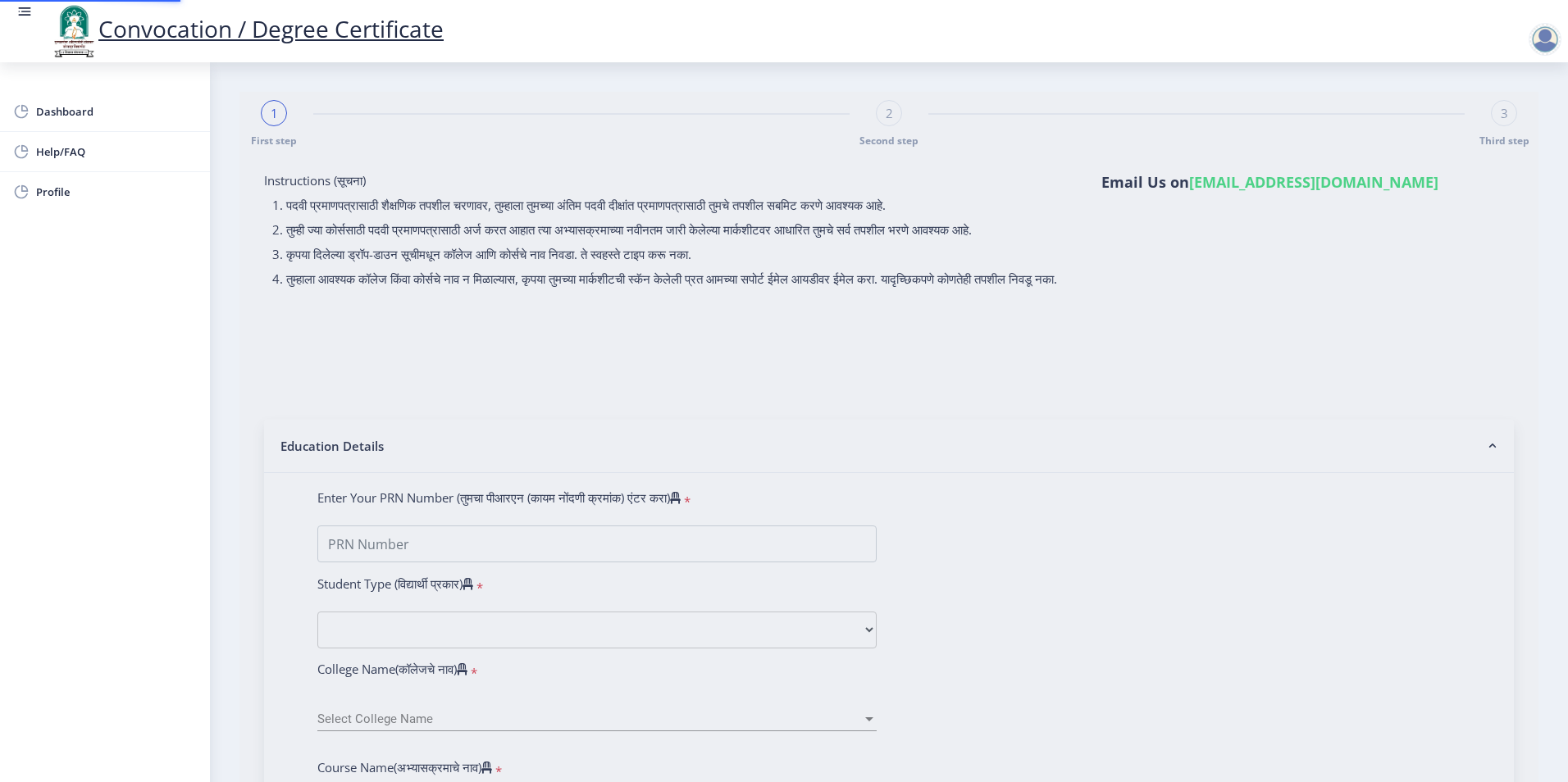
type input "2011032500131441"
select select "Regular"
select select "2014"
select select "March"
select select "SECOND CLASS"
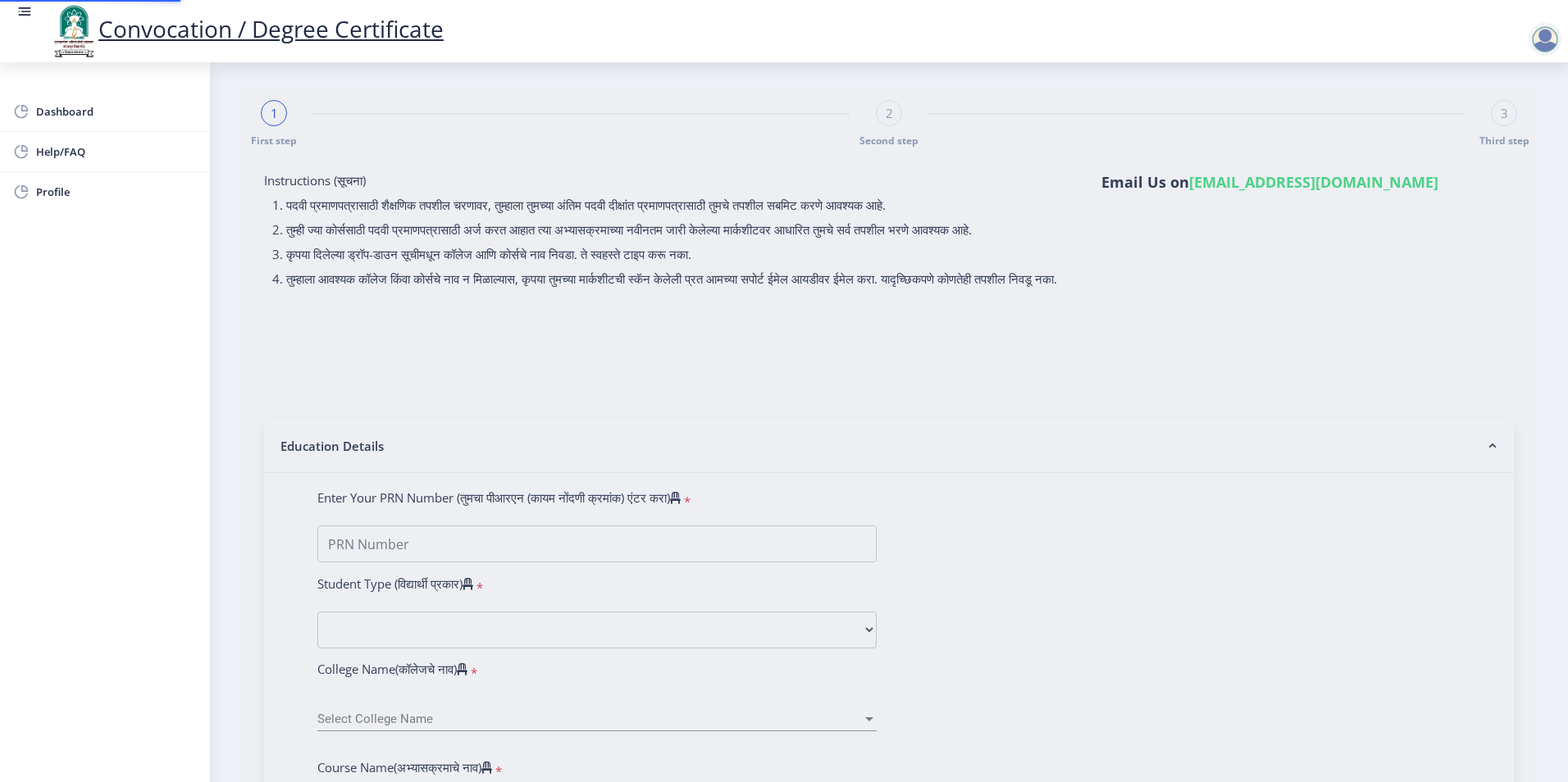
type input "109833"
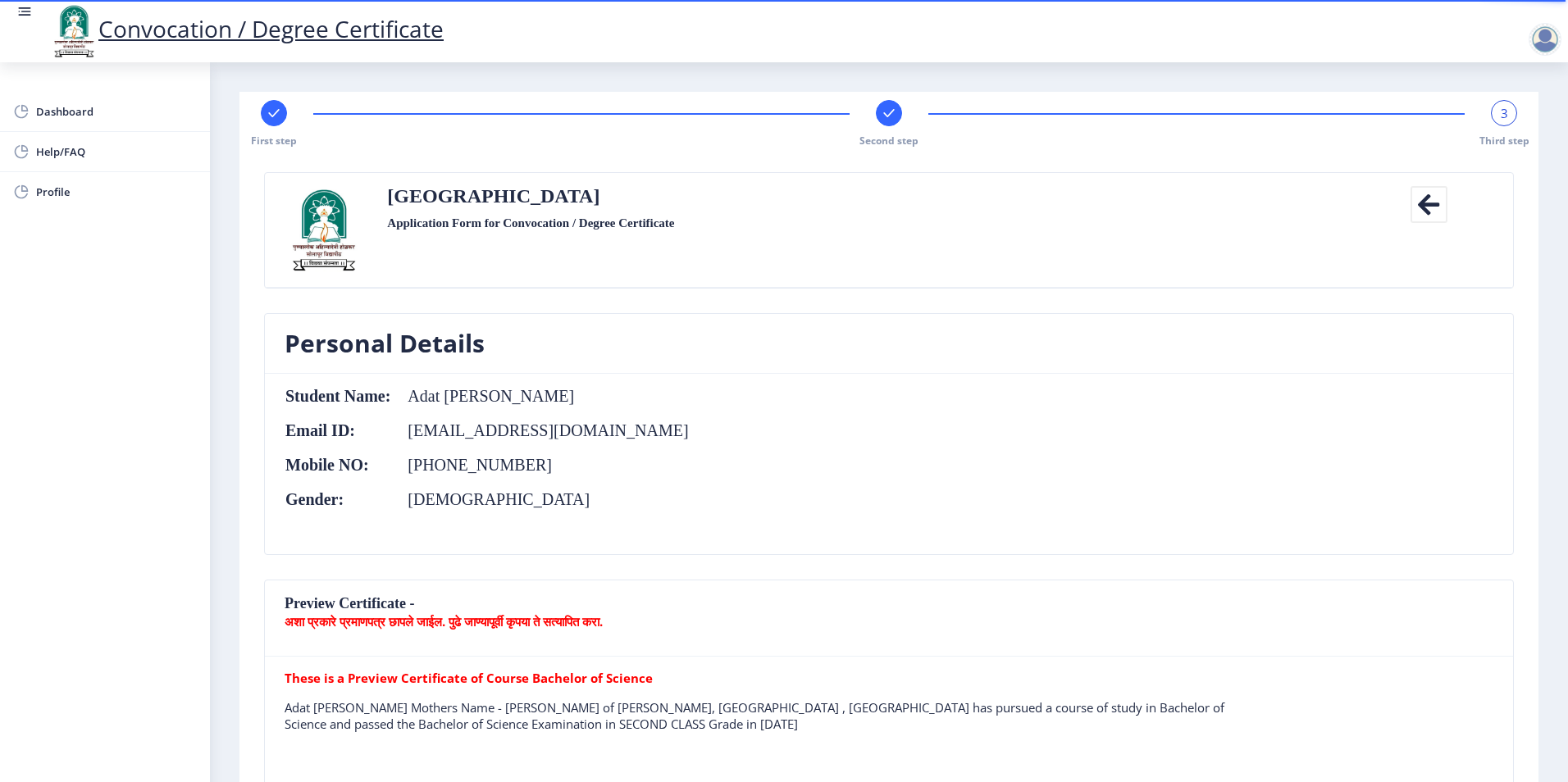
click at [1544, 33] on div at bounding box center [1545, 39] width 33 height 33
click at [1504, 124] on span "Log out" at bounding box center [1503, 127] width 105 height 20
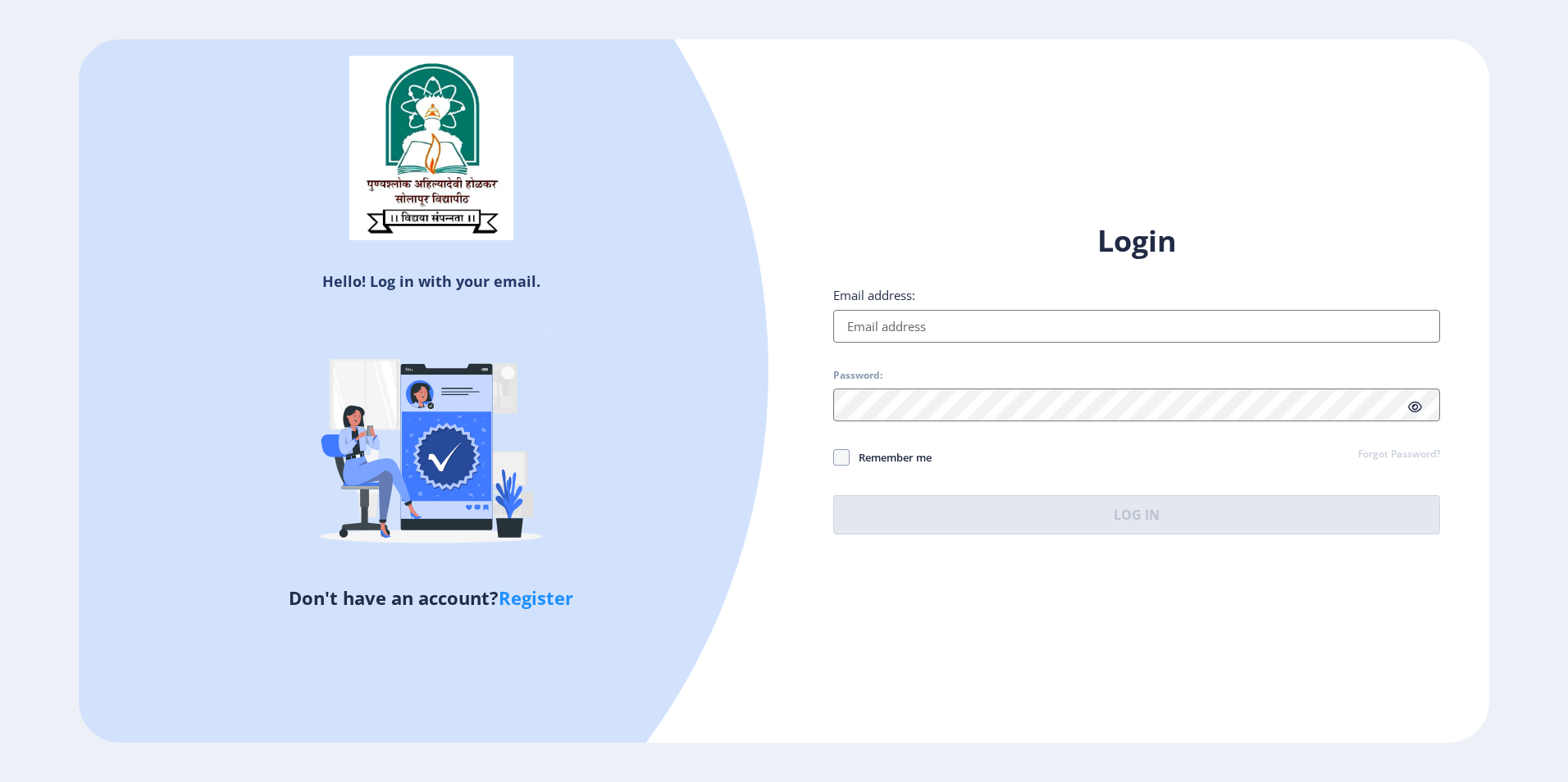
click at [1075, 326] on input "Email address:" at bounding box center [1136, 326] width 606 height 33
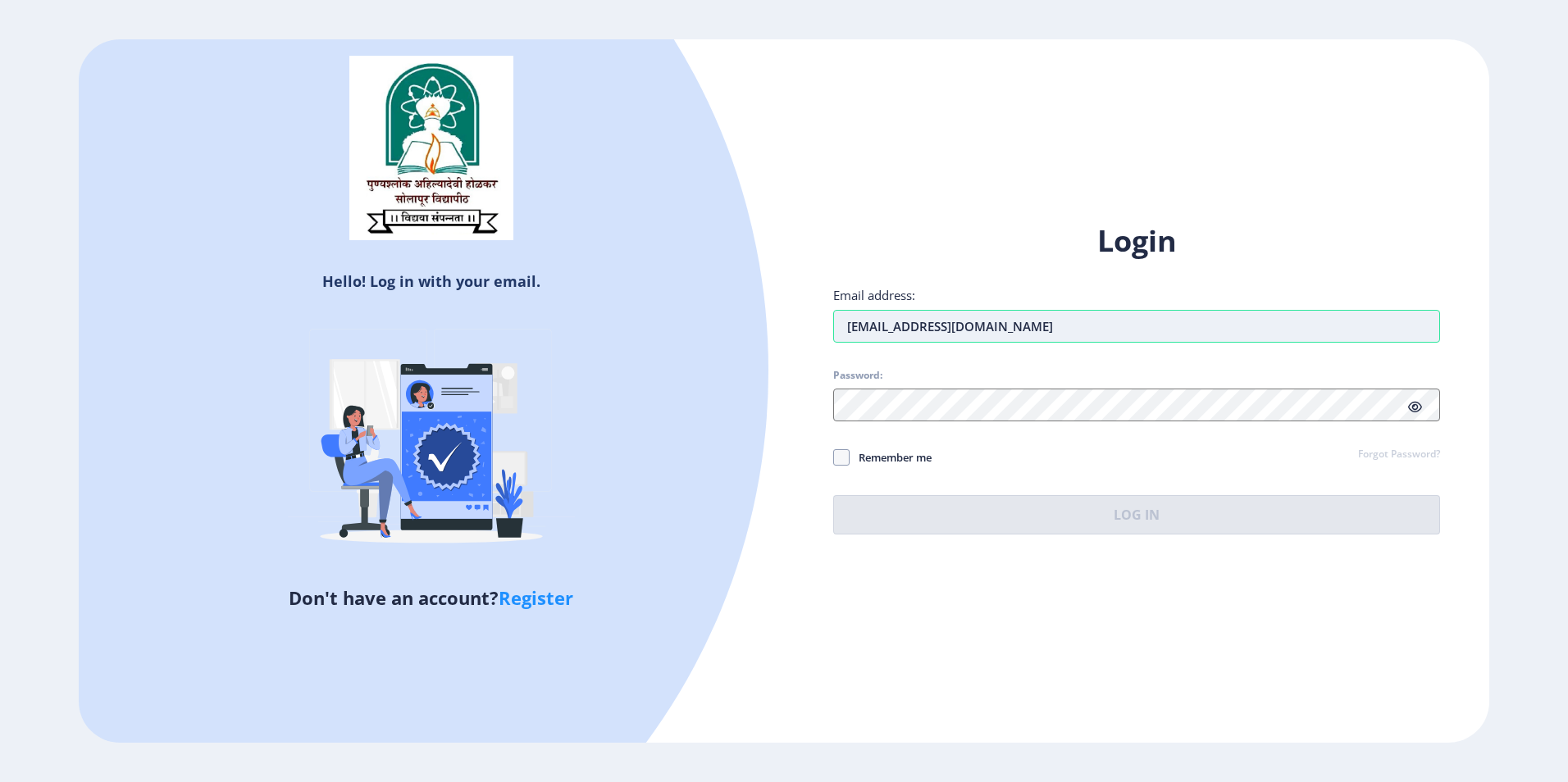
type input "[EMAIL_ADDRESS][DOMAIN_NAME]"
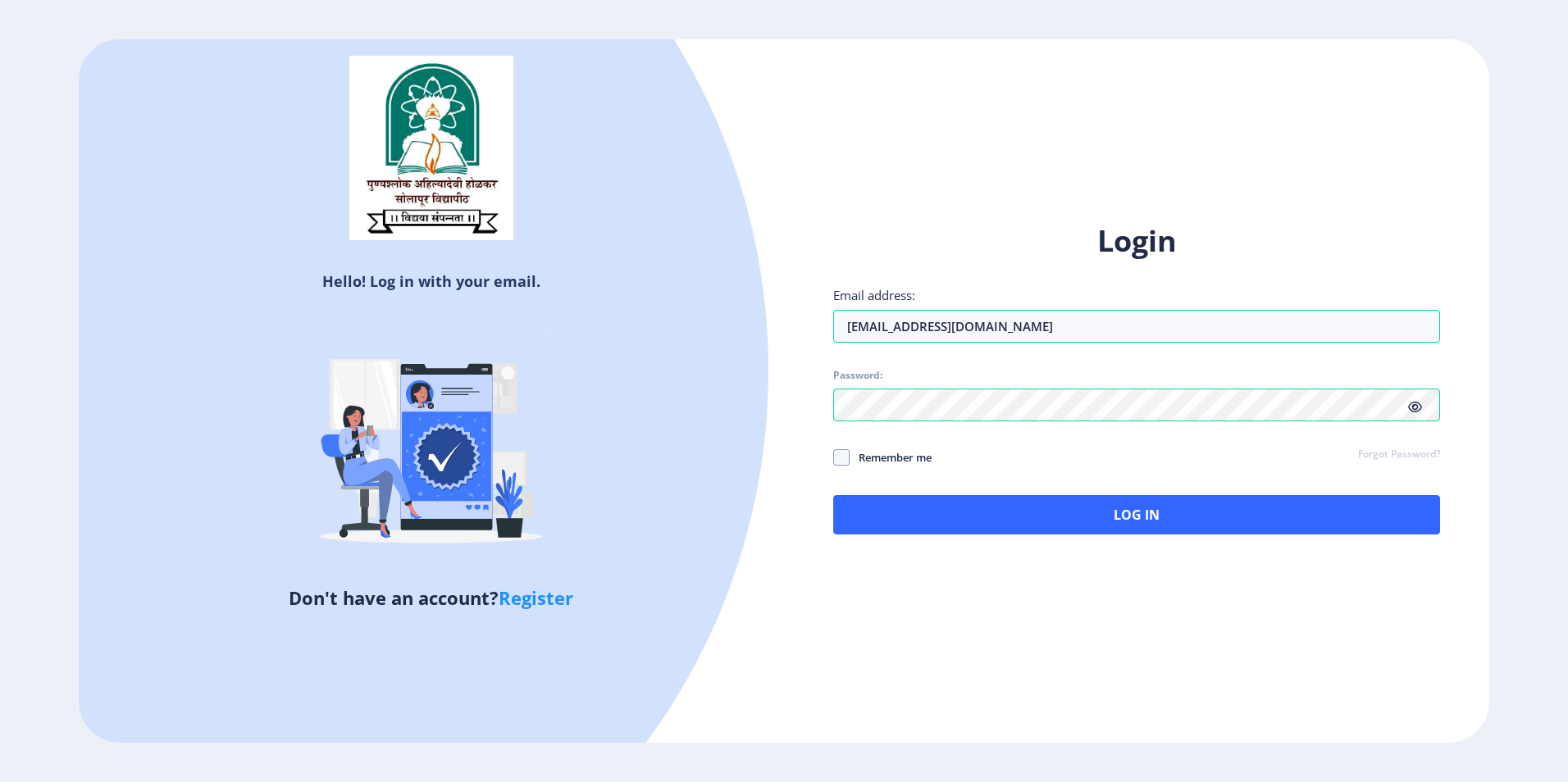
click at [1418, 407] on icon at bounding box center [1415, 406] width 14 height 12
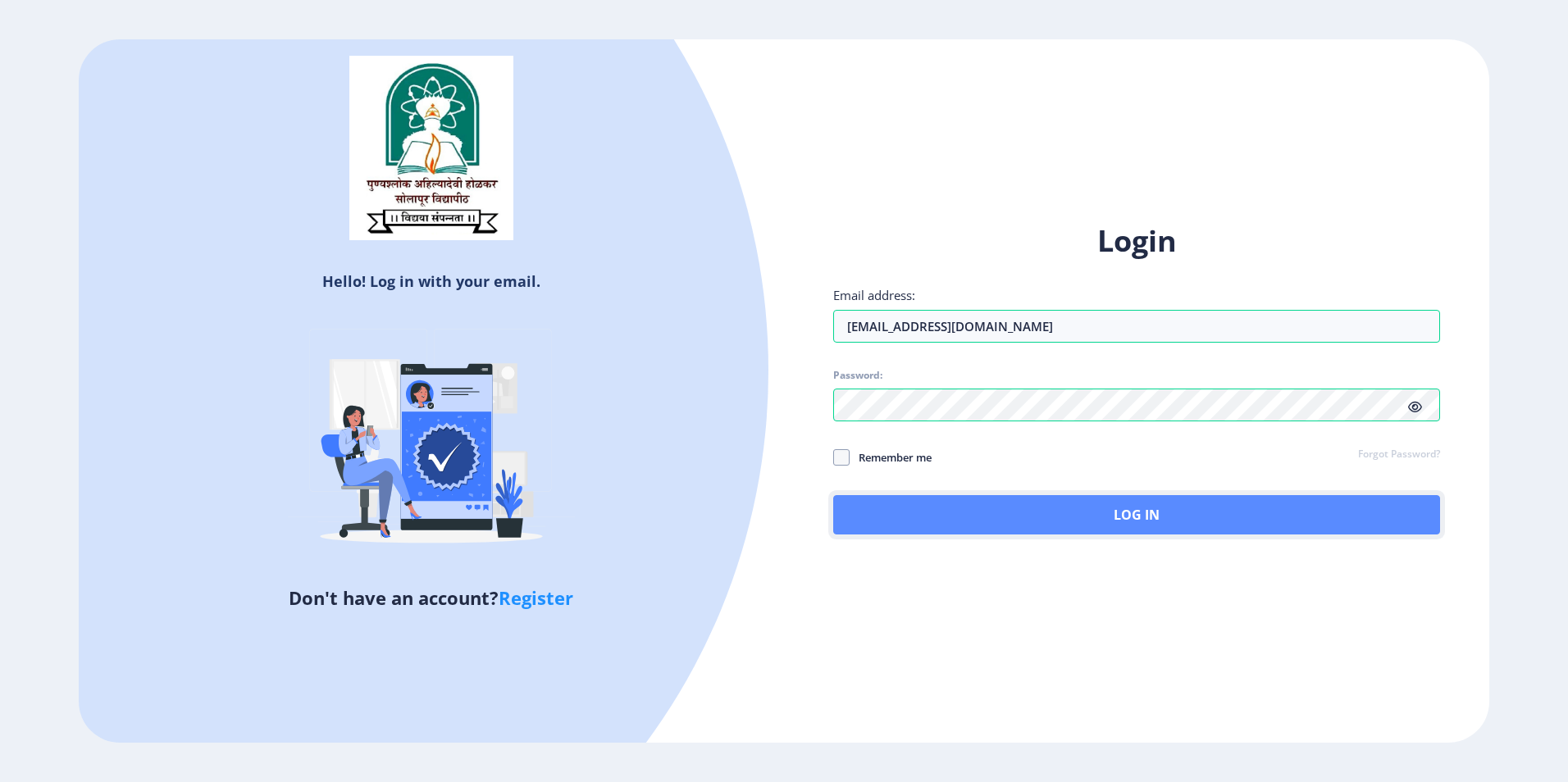
click at [954, 522] on button "Log In" at bounding box center [1136, 515] width 606 height 39
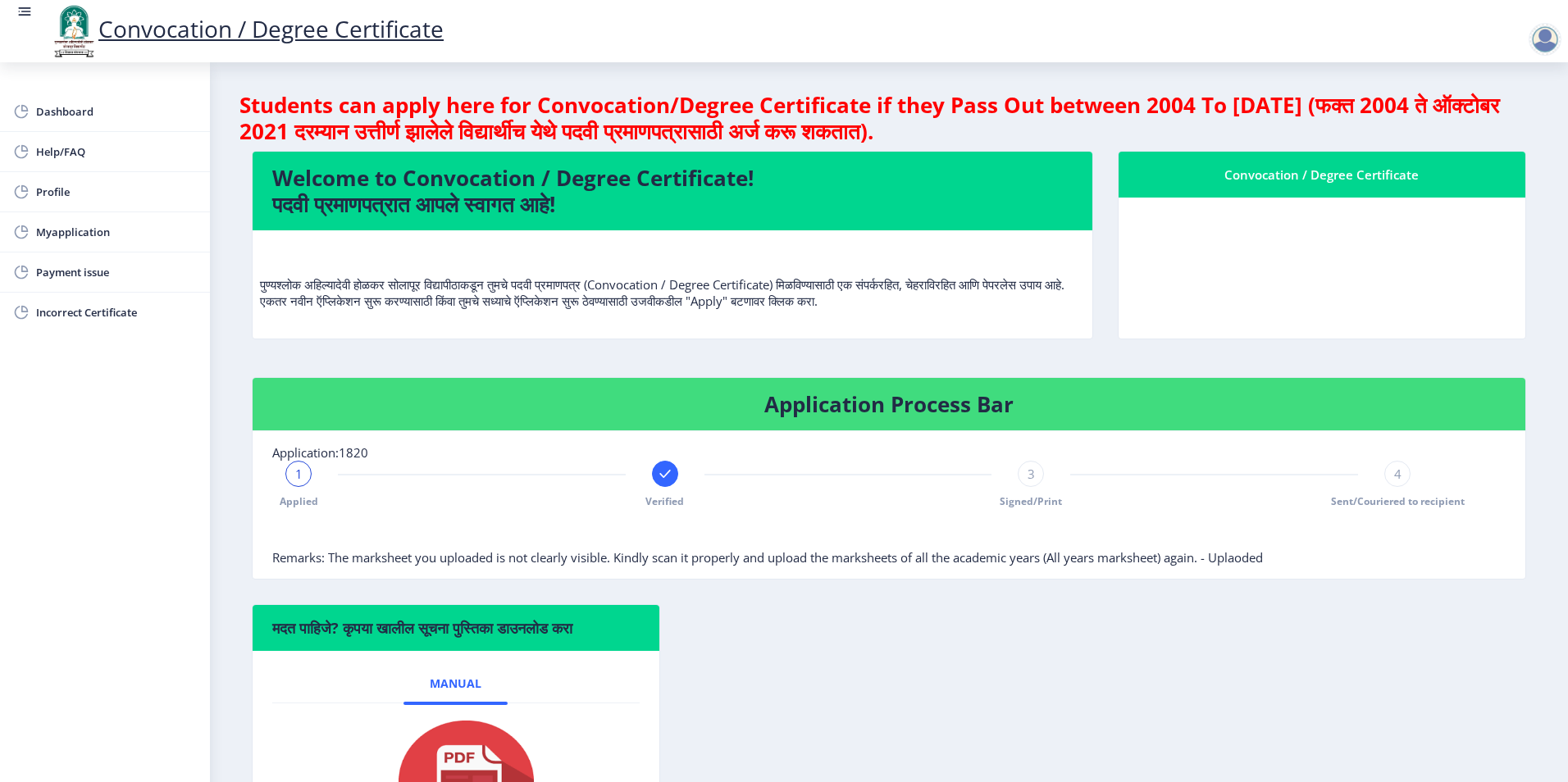
scroll to position [164, 0]
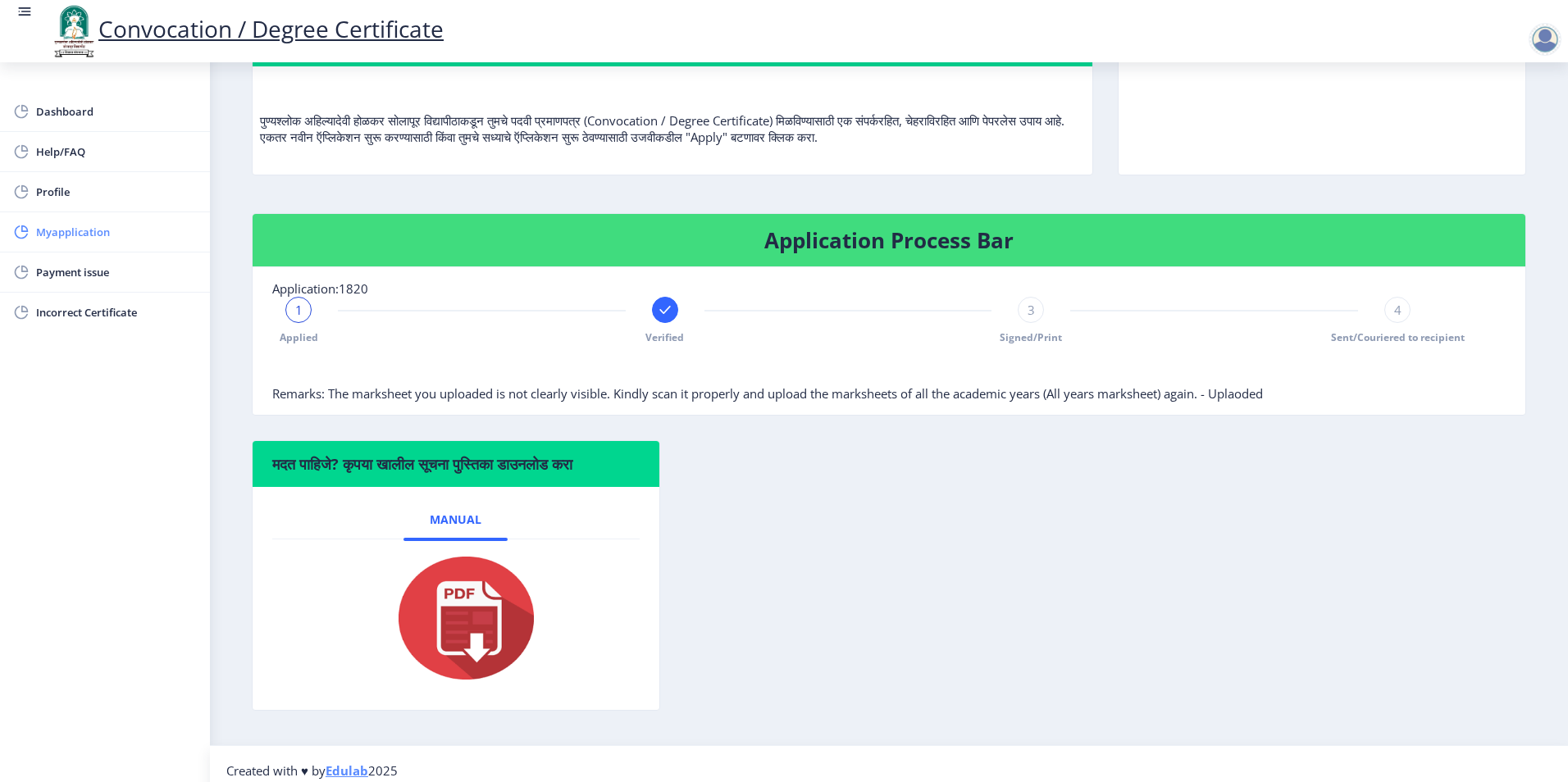
click at [81, 231] on span "Myapplication" at bounding box center [117, 232] width 161 height 20
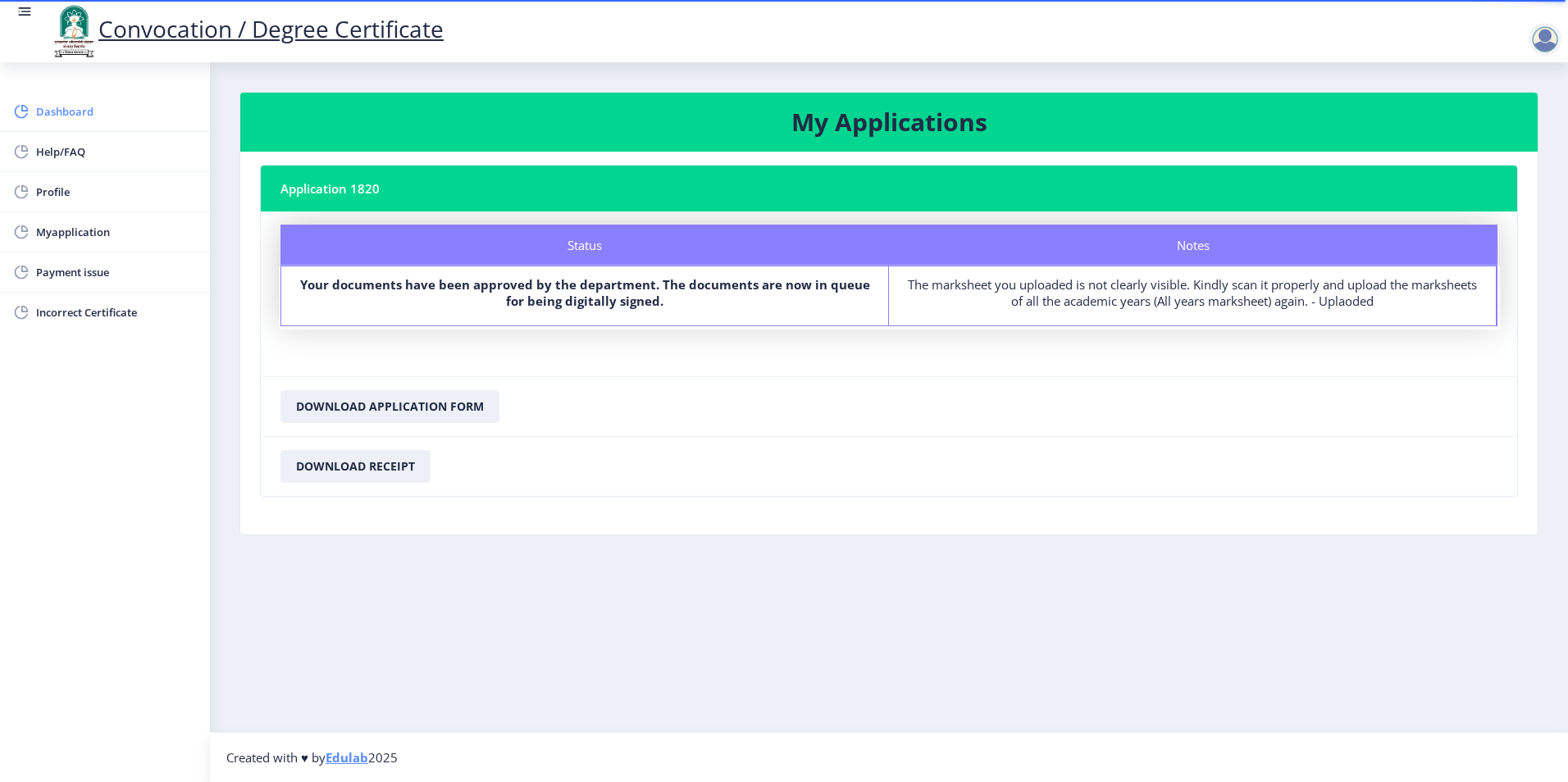
click at [75, 108] on span "Dashboard" at bounding box center [117, 111] width 161 height 20
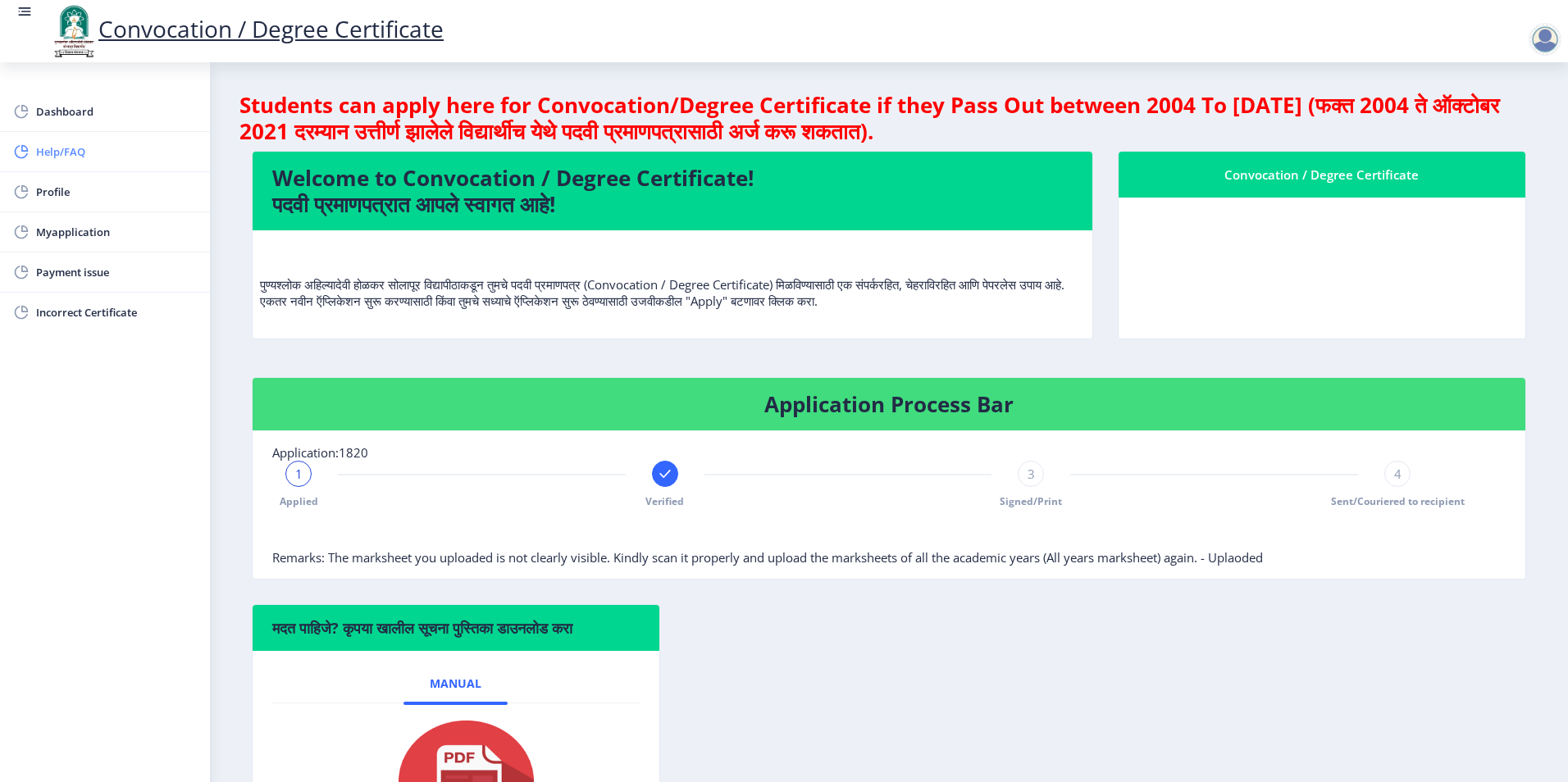
click at [70, 156] on span "Help/FAQ" at bounding box center [117, 151] width 161 height 20
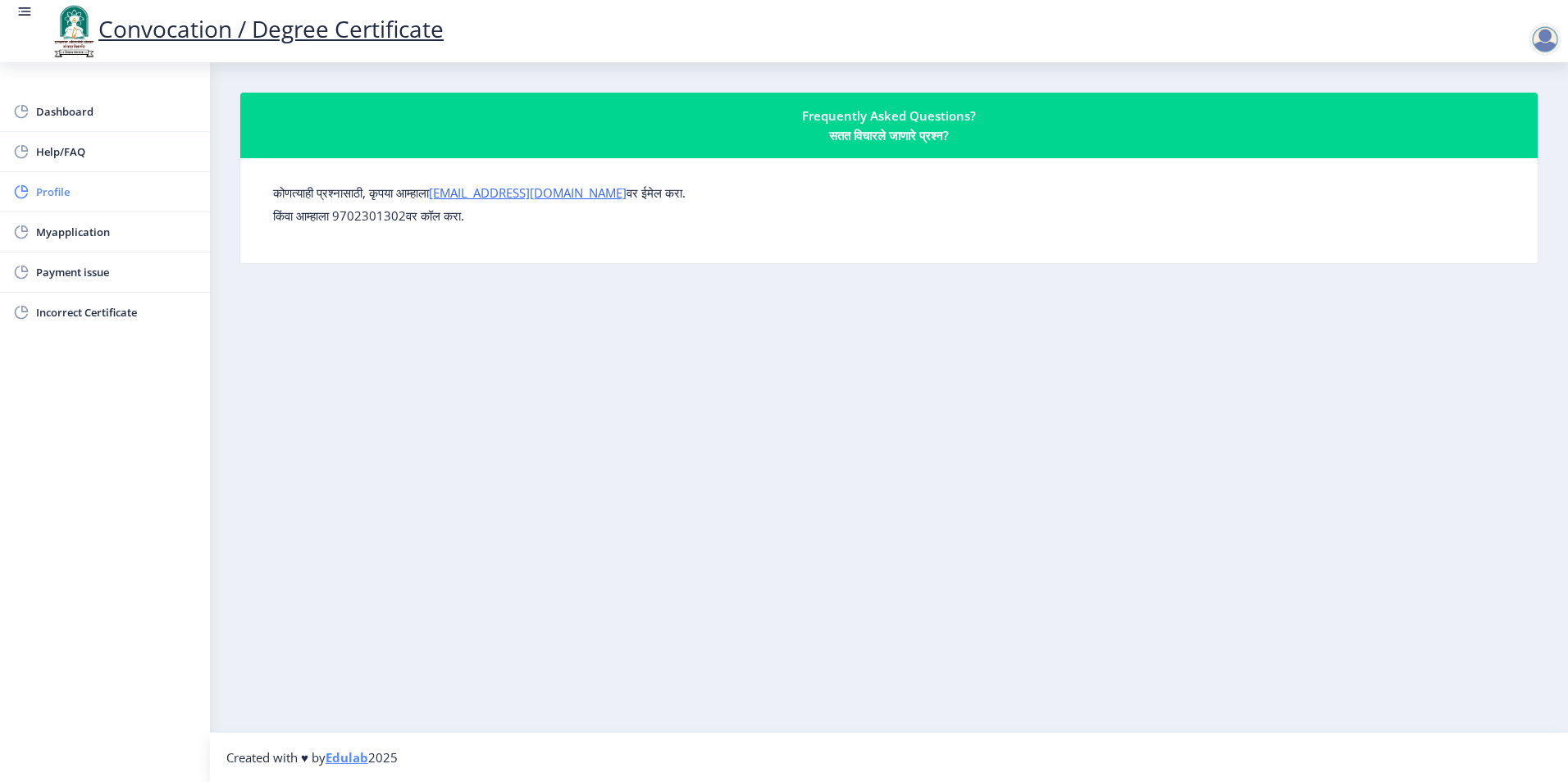
click at [58, 200] on span "Profile" at bounding box center [117, 192] width 161 height 20
select select "[DEMOGRAPHIC_DATA]"
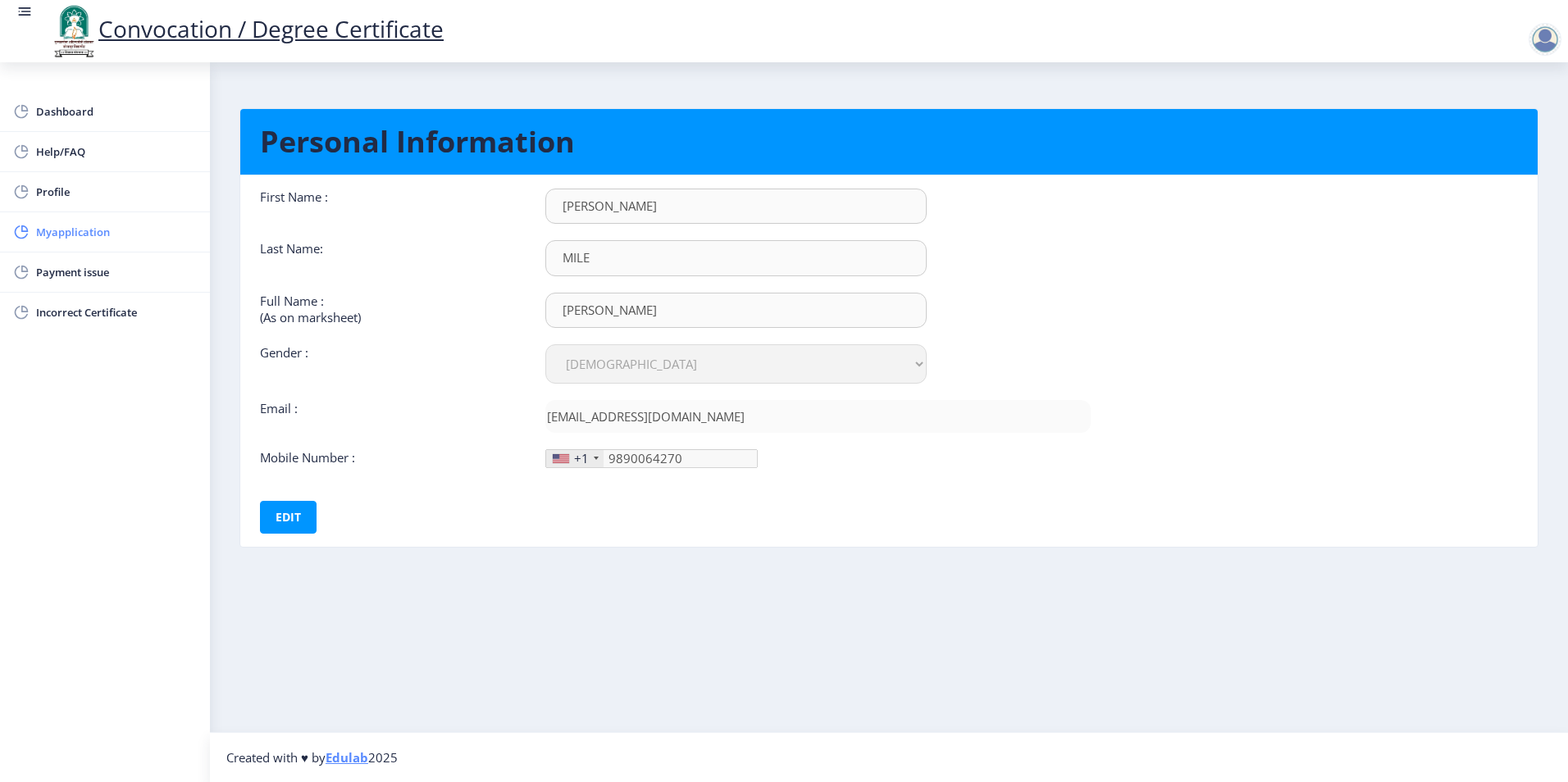
click at [62, 230] on span "Myapplication" at bounding box center [117, 232] width 161 height 20
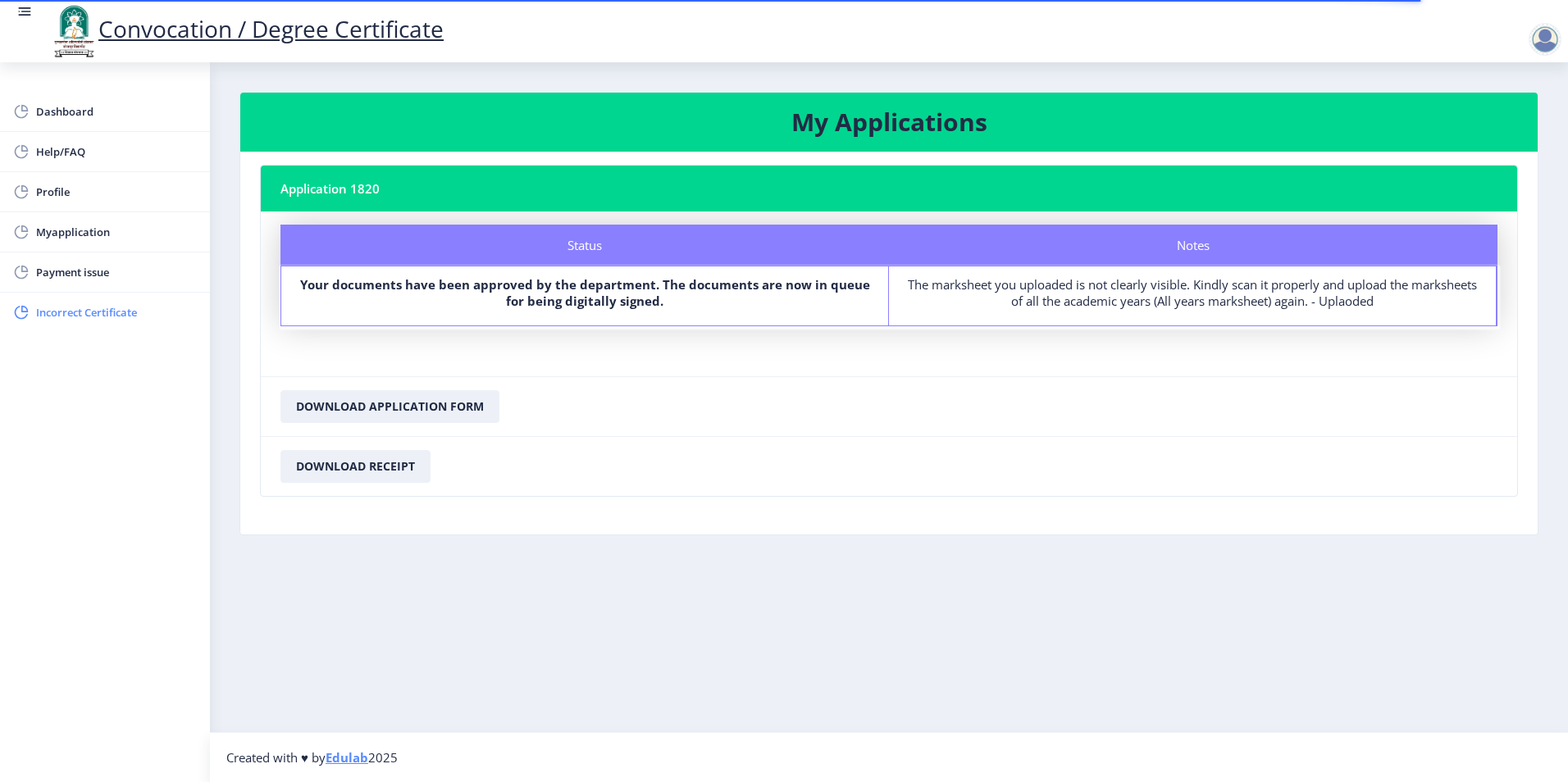
click at [85, 309] on span "Incorrect Certificate" at bounding box center [117, 312] width 161 height 20
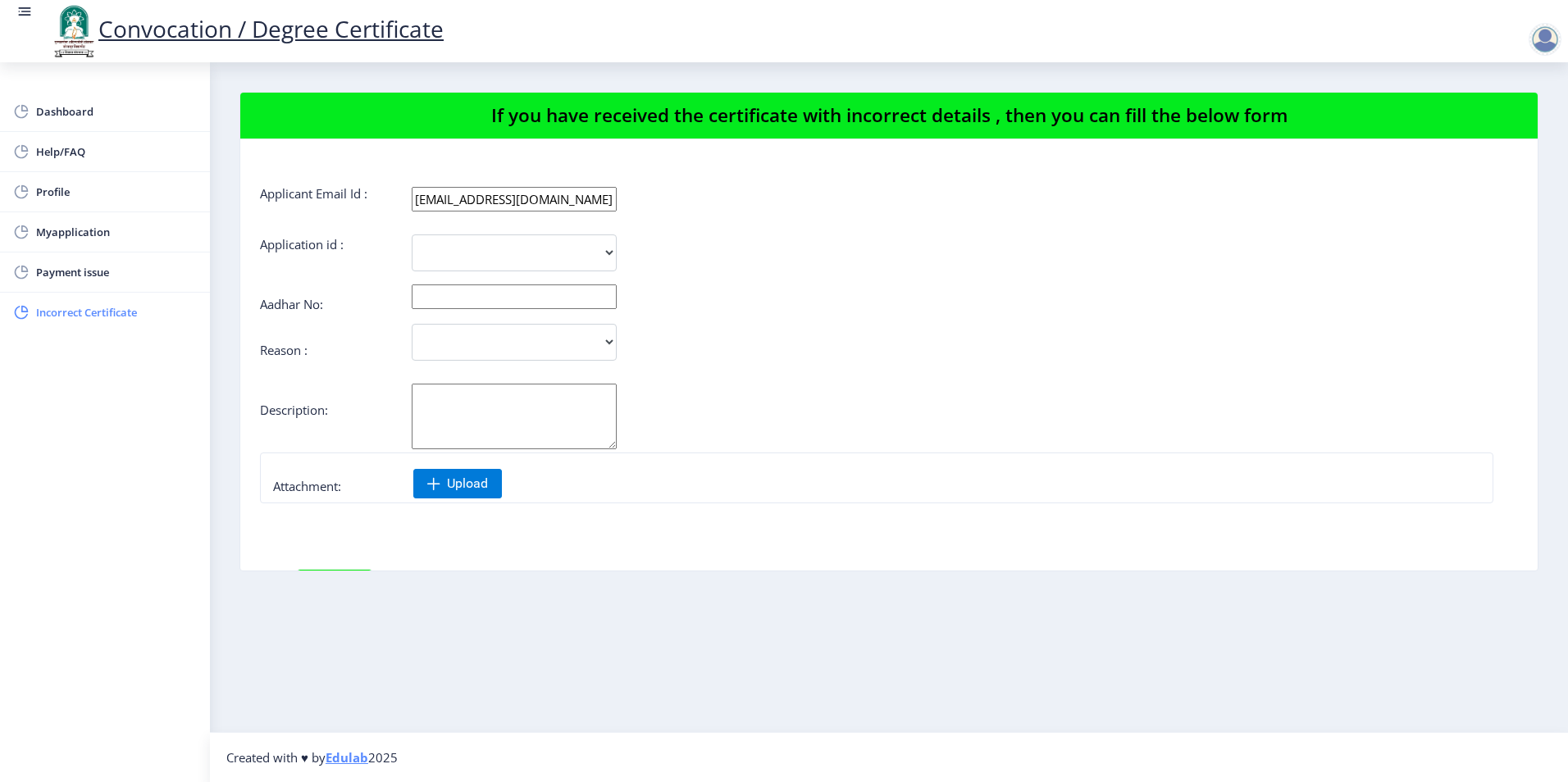
click at [91, 292] on link "Incorrect Certificate" at bounding box center [105, 312] width 210 height 39
click at [109, 278] on span "Payment issue" at bounding box center [117, 272] width 161 height 20
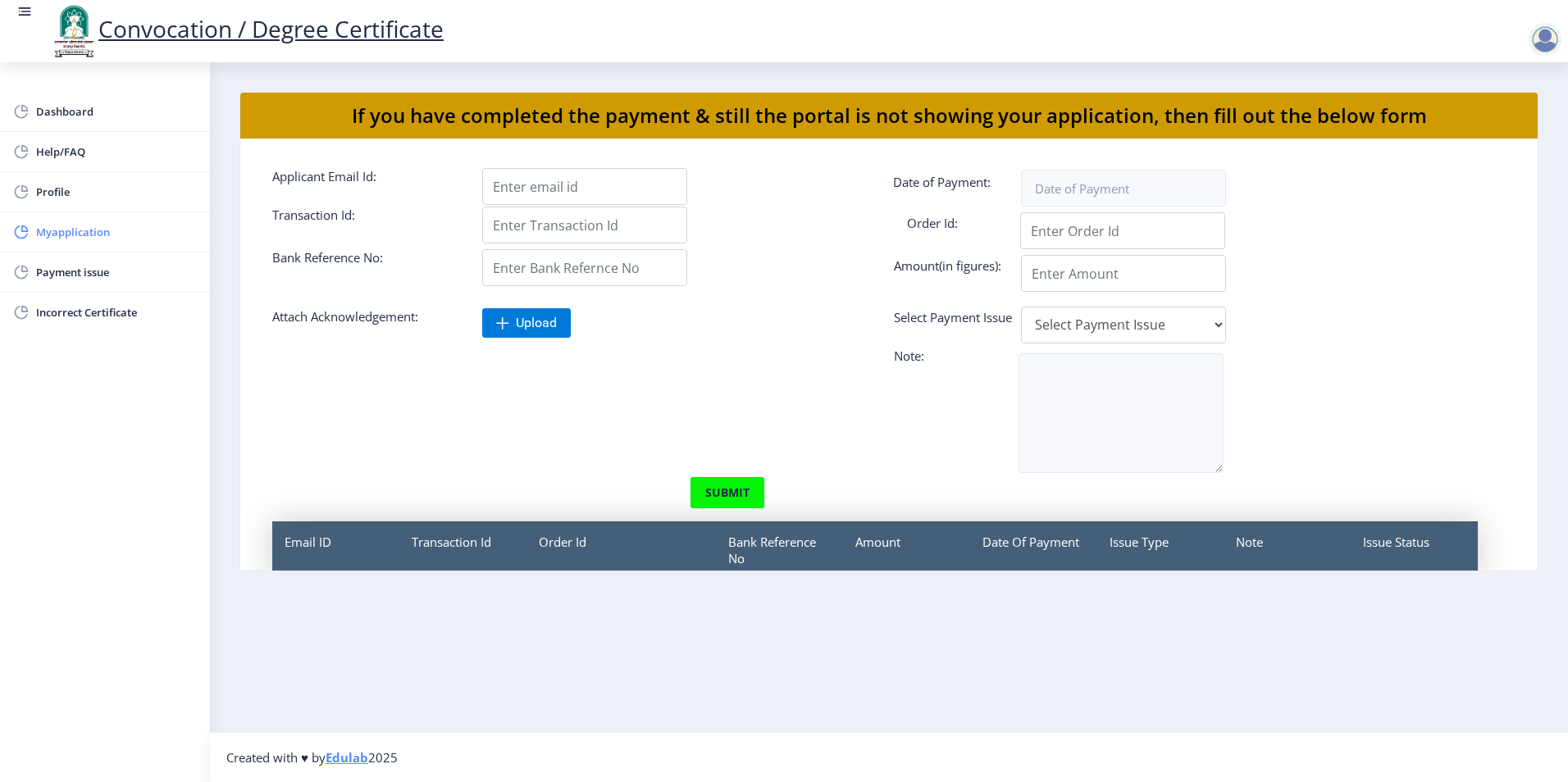
click at [76, 237] on span "Myapplication" at bounding box center [117, 232] width 161 height 20
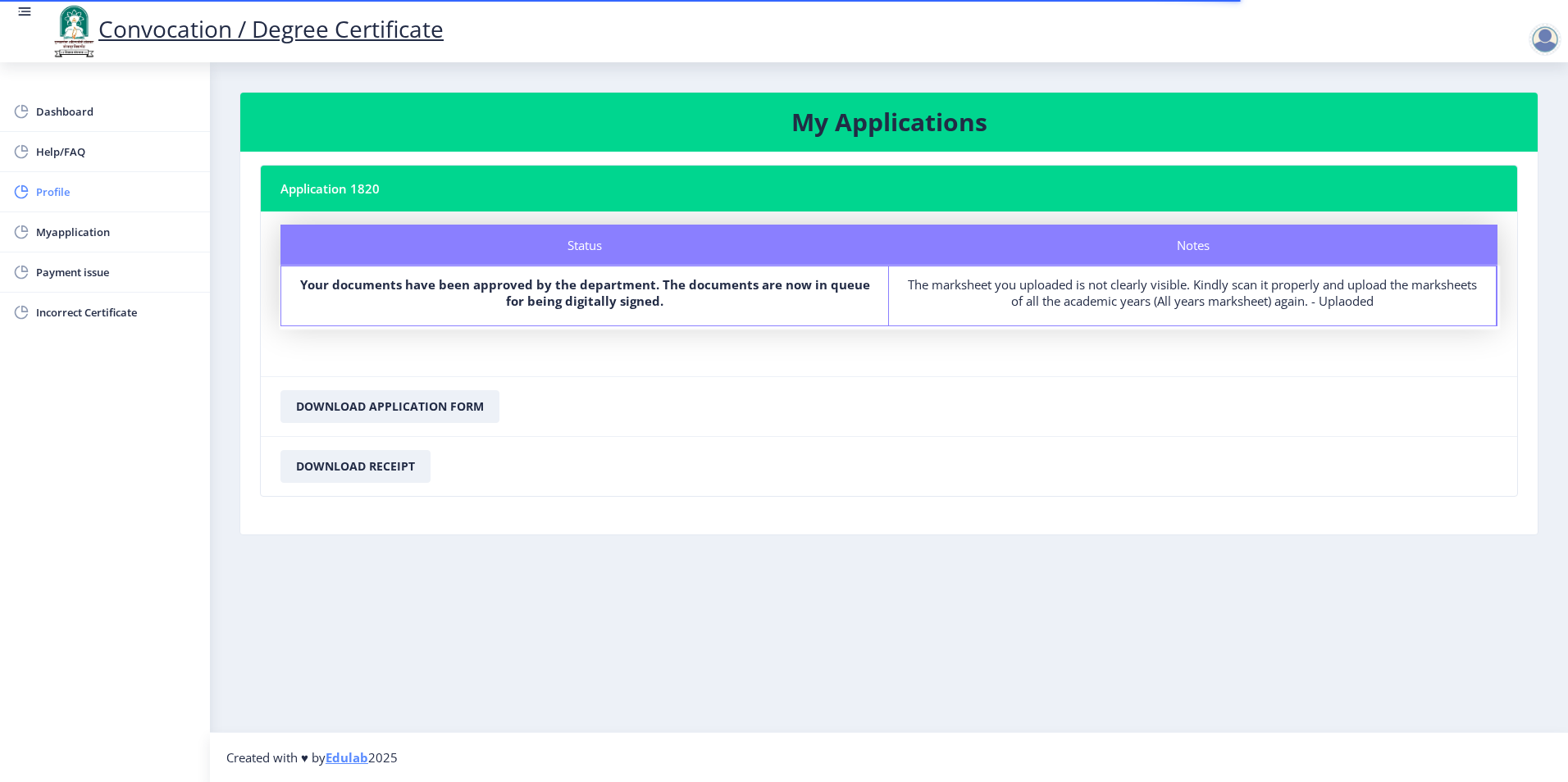
click at [66, 195] on span "Profile" at bounding box center [117, 192] width 161 height 20
select select "[DEMOGRAPHIC_DATA]"
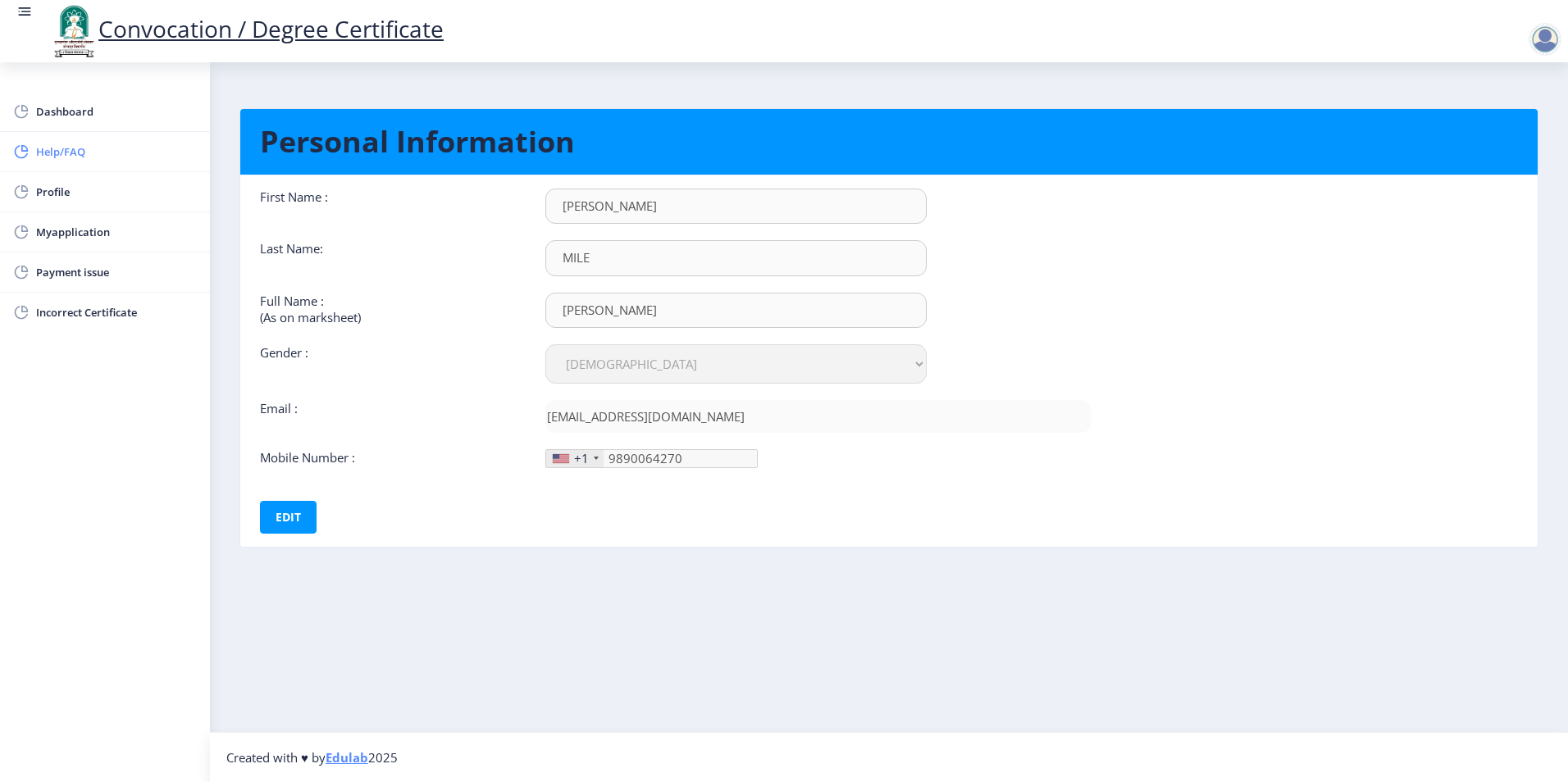
click at [60, 162] on link "Help/FAQ" at bounding box center [105, 151] width 210 height 39
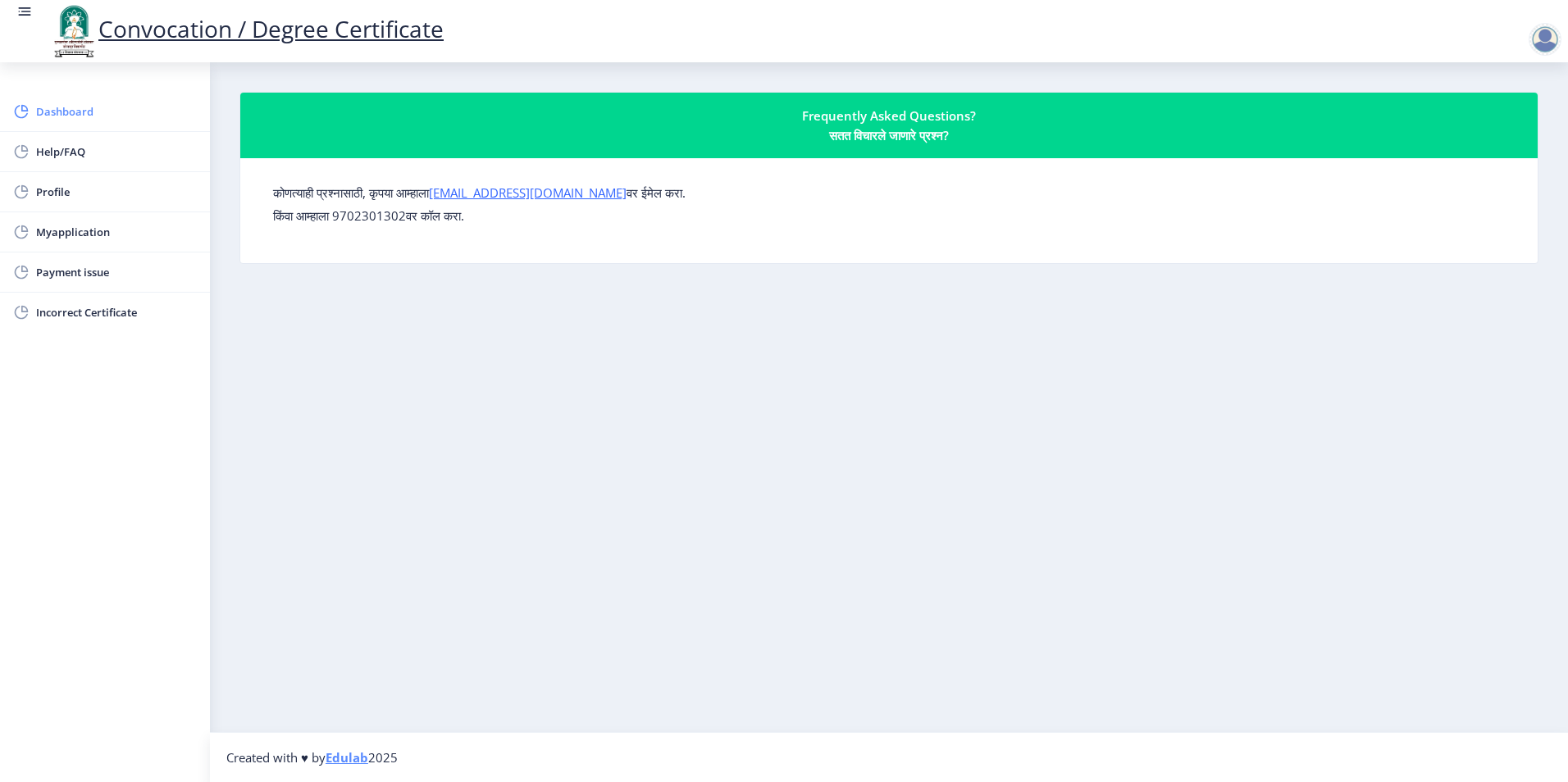
click at [68, 106] on span "Dashboard" at bounding box center [117, 111] width 161 height 20
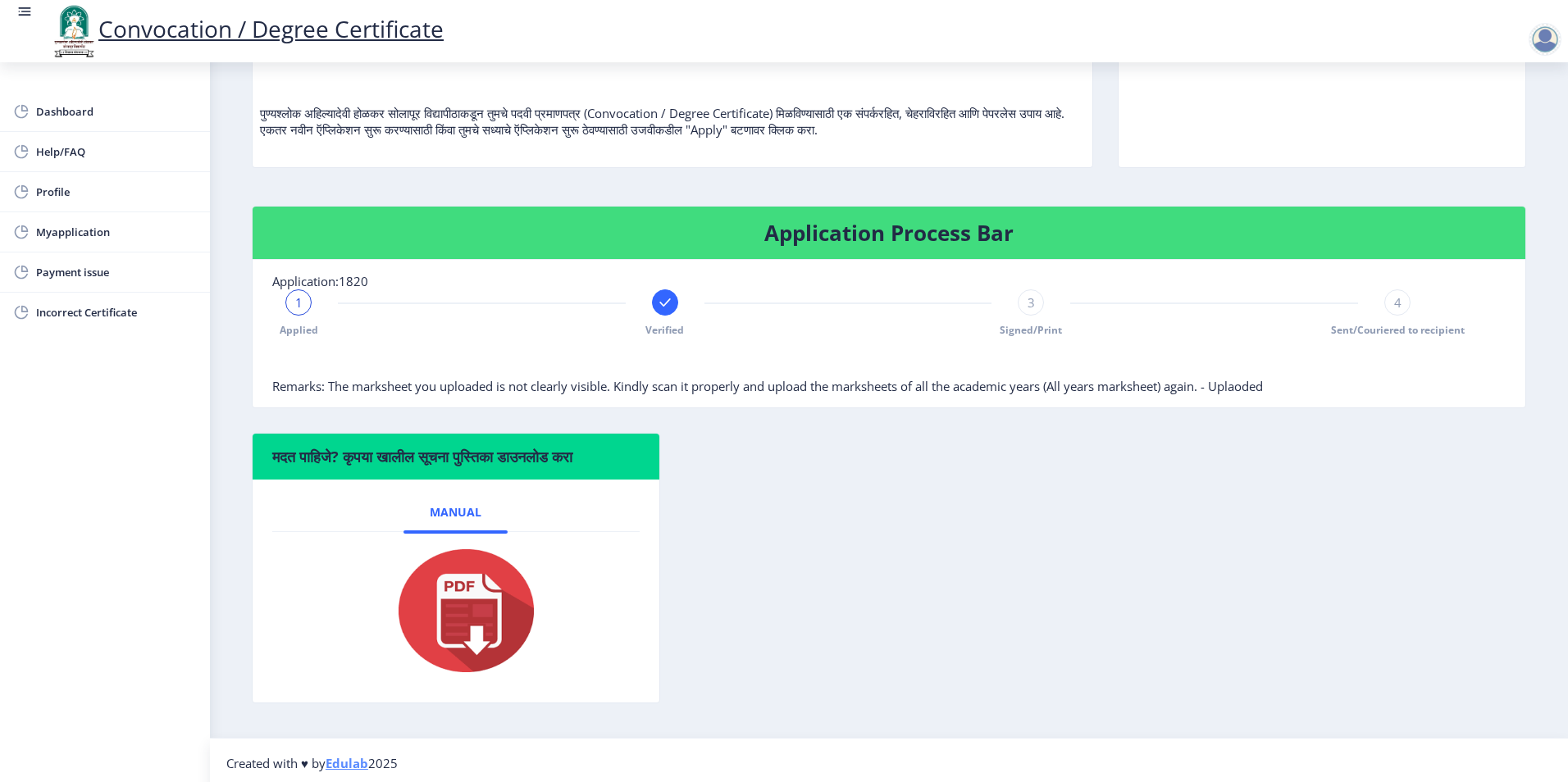
scroll to position [178, 0]
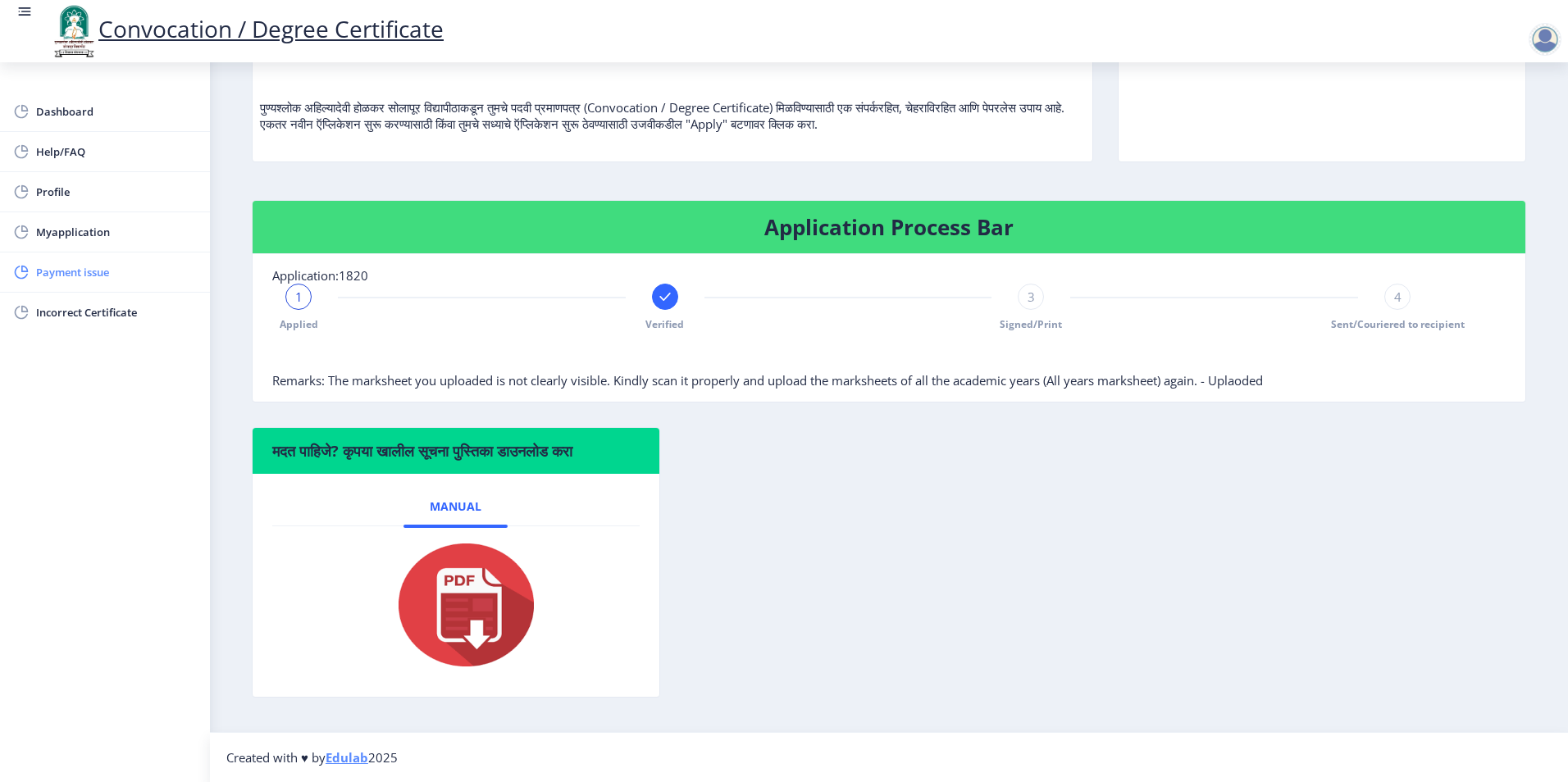
click at [78, 271] on span "Payment issue" at bounding box center [117, 272] width 161 height 20
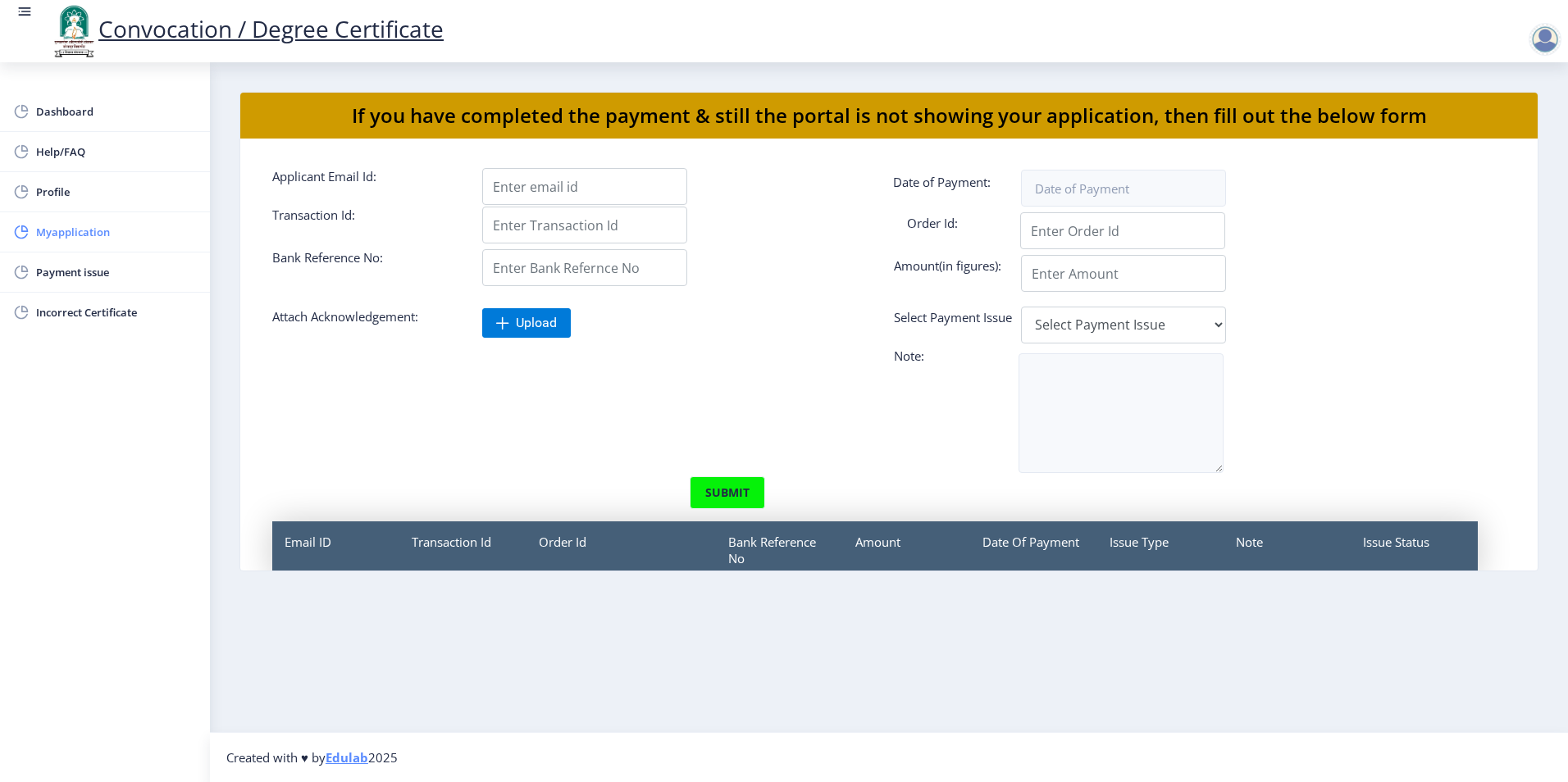
click at [67, 231] on span "Myapplication" at bounding box center [117, 232] width 161 height 20
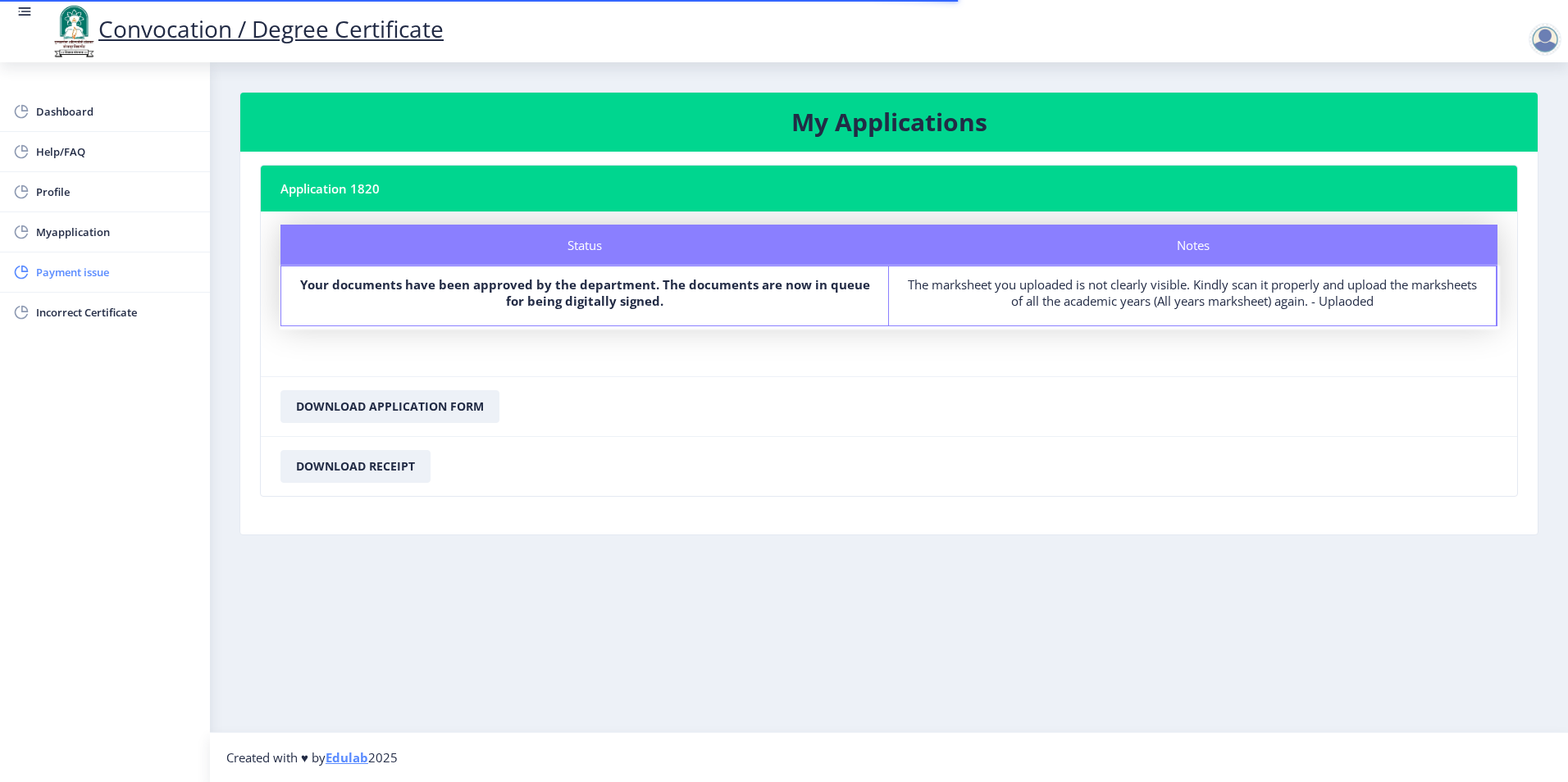
click at [71, 284] on link "Payment issue" at bounding box center [105, 272] width 210 height 39
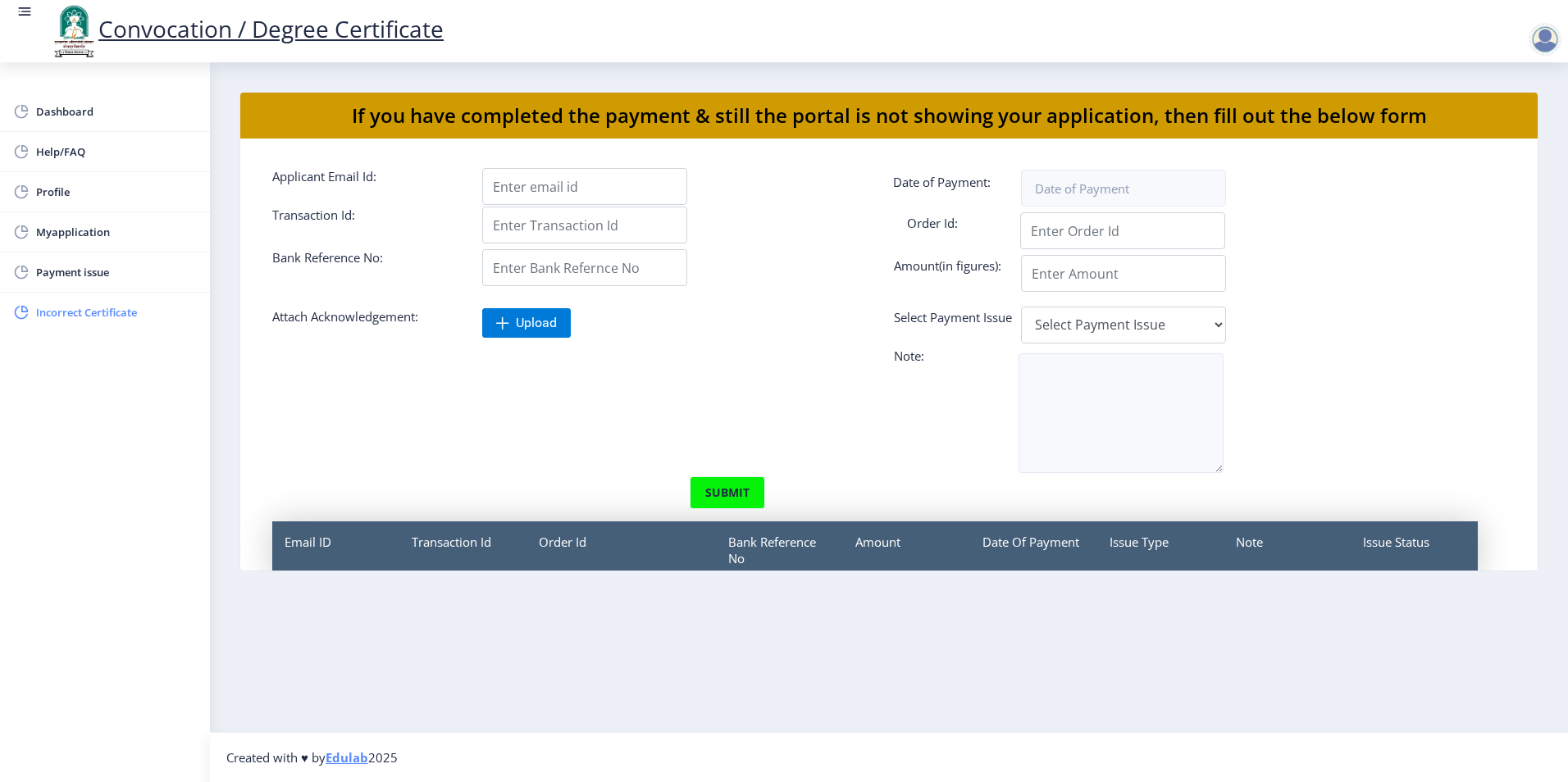
click at [89, 316] on span "Incorrect Certificate" at bounding box center [117, 312] width 161 height 20
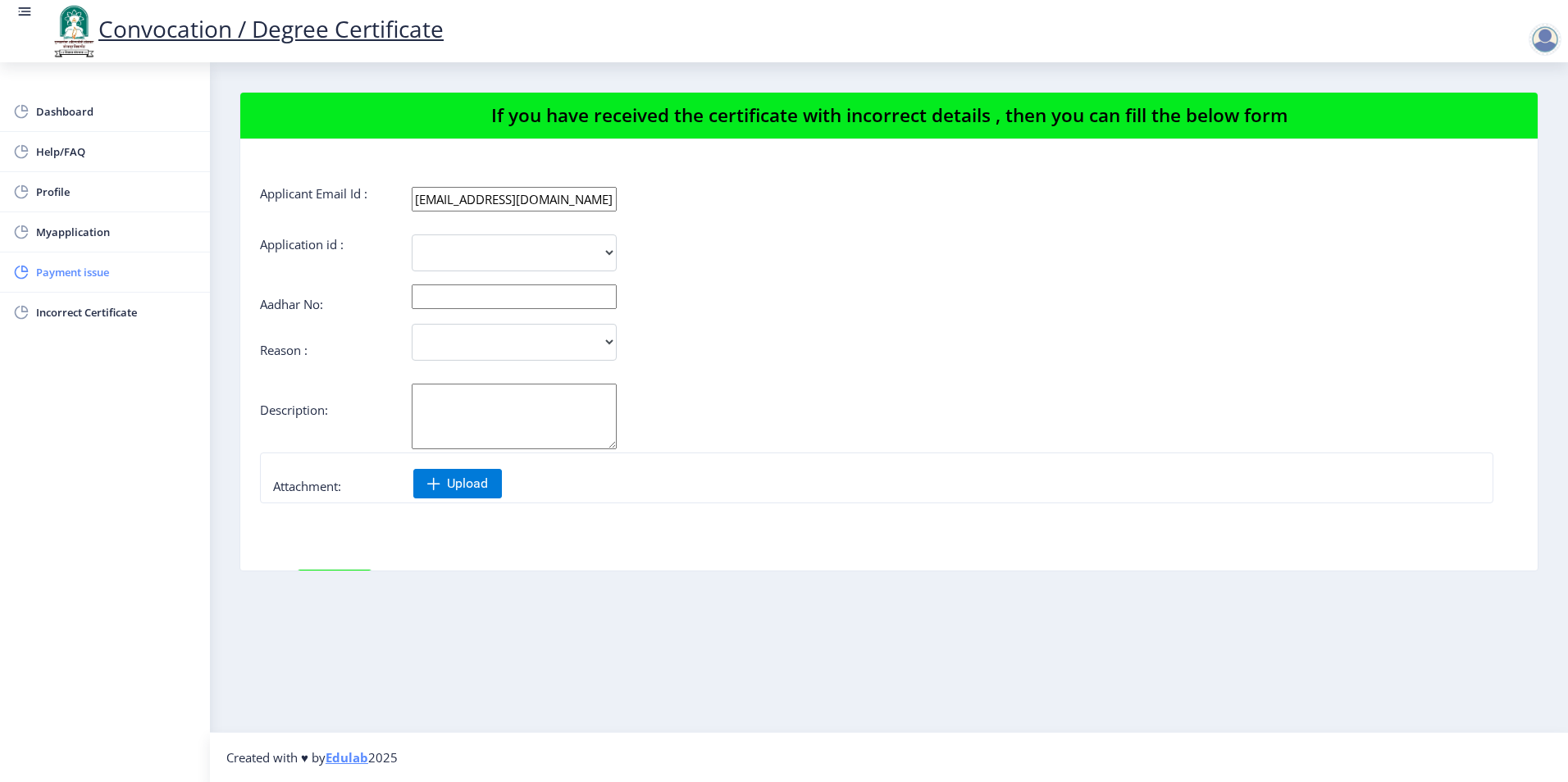
click at [75, 276] on span "Payment issue" at bounding box center [117, 272] width 161 height 20
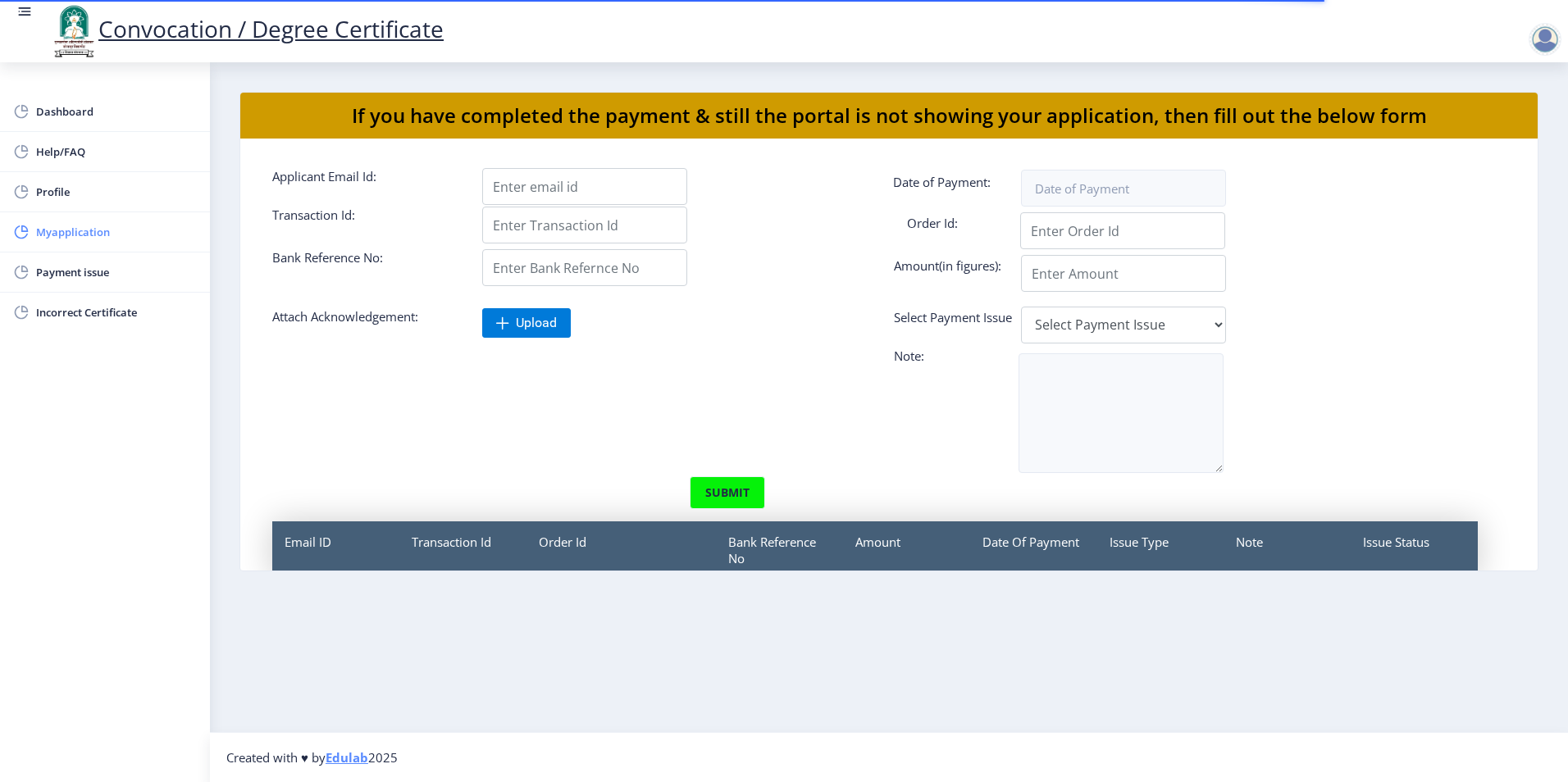
click at [59, 229] on span "Myapplication" at bounding box center [117, 232] width 161 height 20
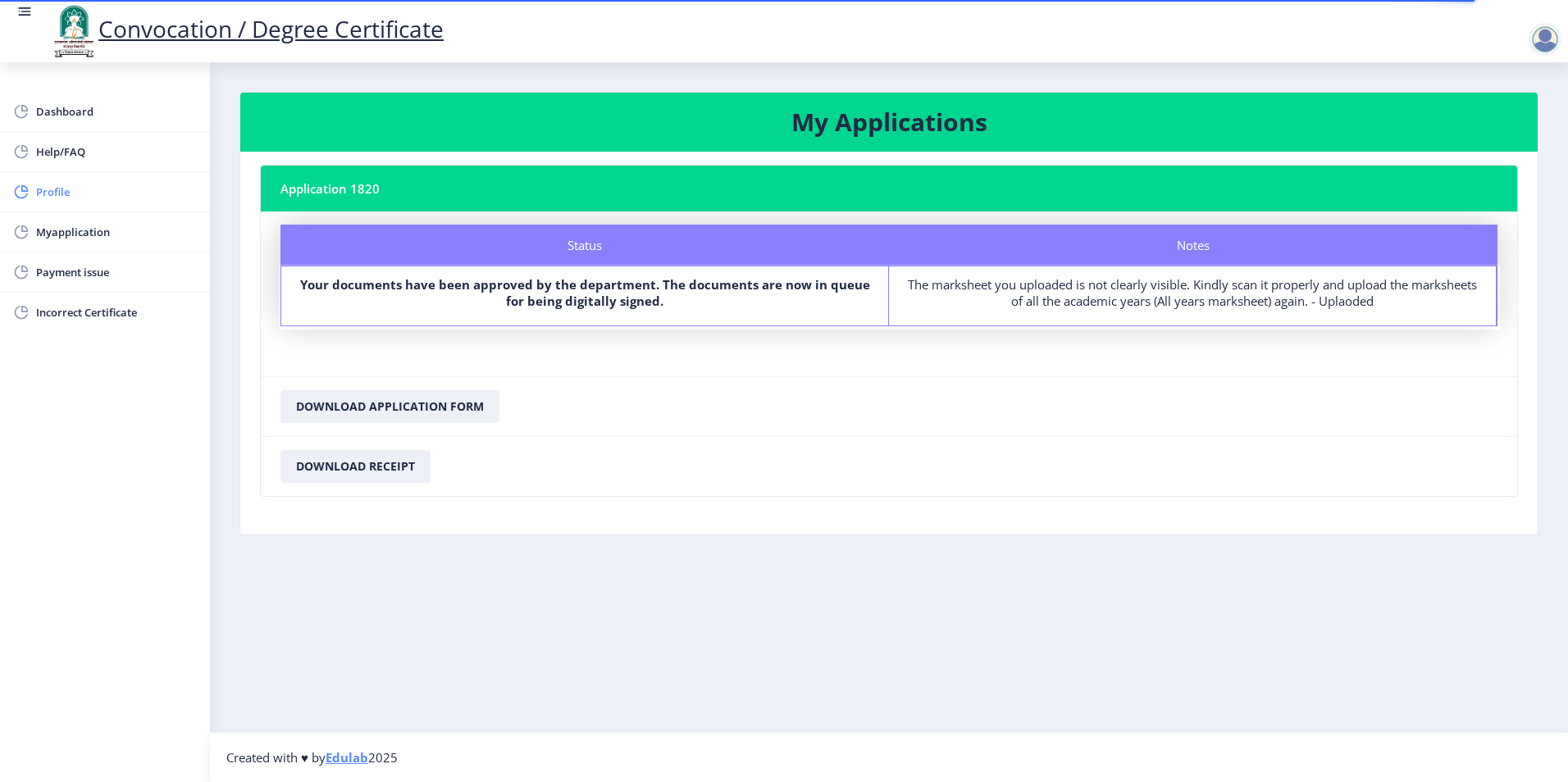
click at [70, 196] on span "Profile" at bounding box center [117, 192] width 161 height 20
select select "[DEMOGRAPHIC_DATA]"
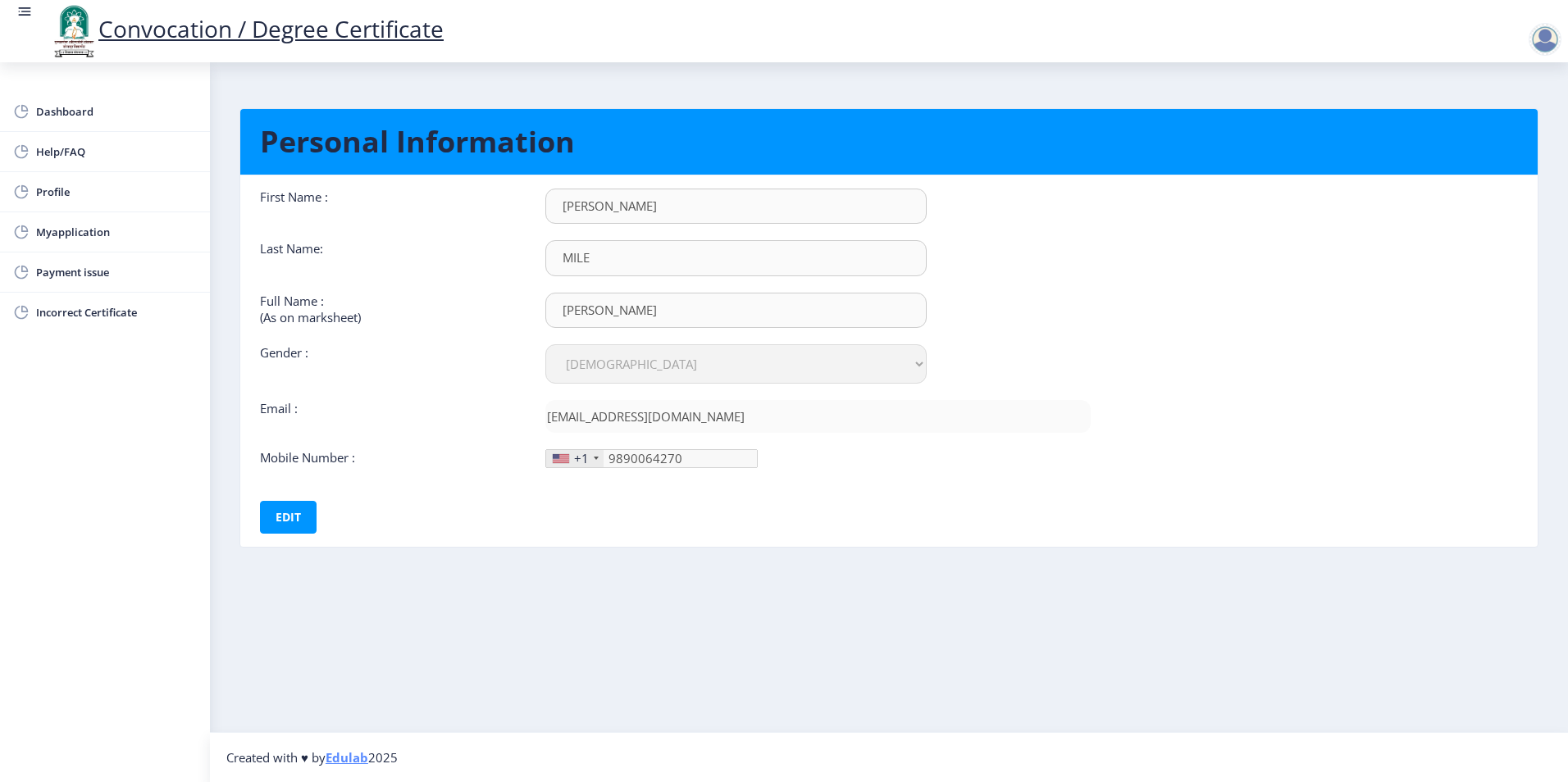
click at [1535, 48] on div at bounding box center [1545, 39] width 33 height 33
click at [1520, 133] on span "Log out" at bounding box center [1503, 127] width 105 height 20
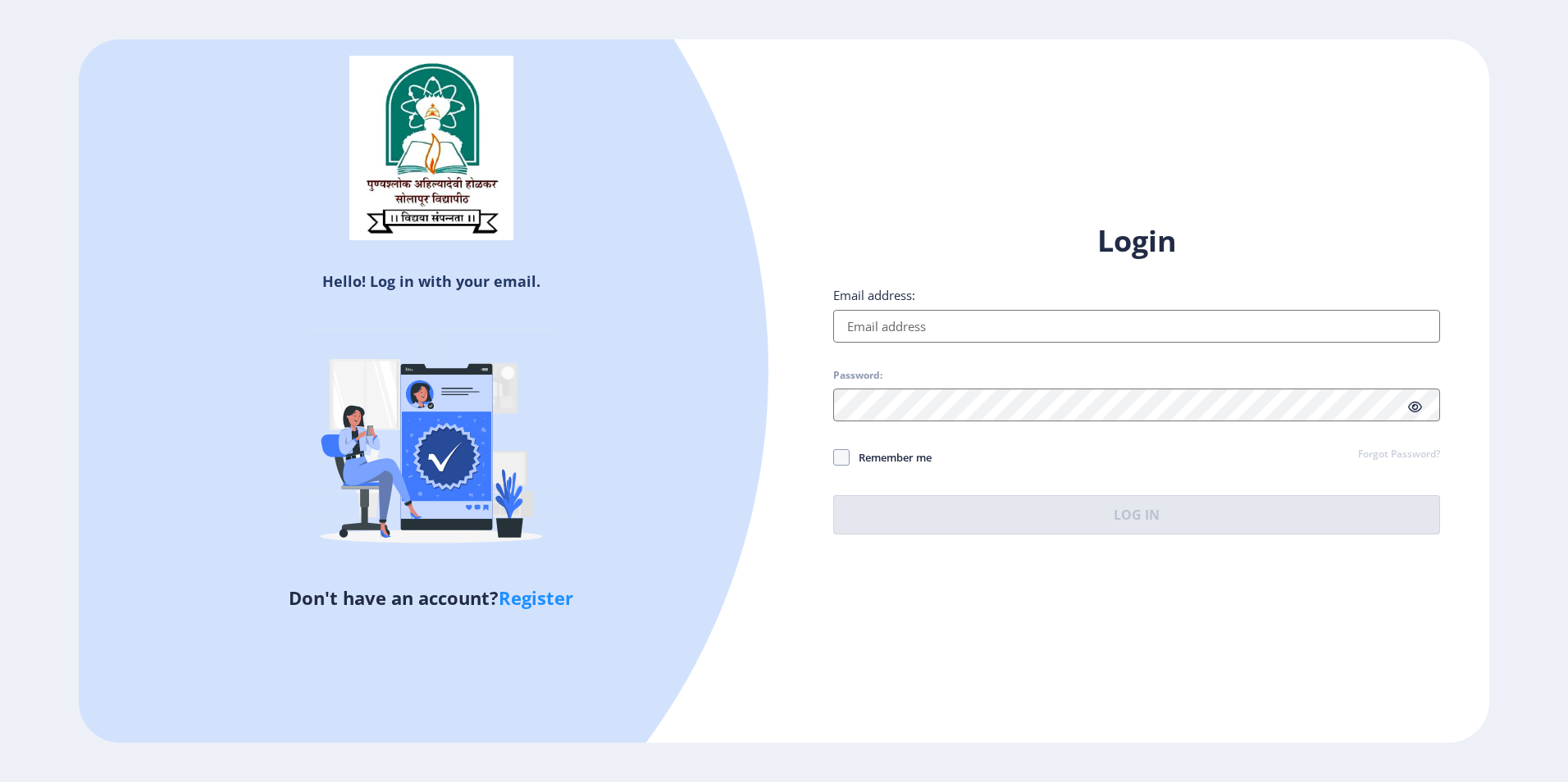
click at [1438, 64] on div "Hello! Log in with your email. Don't have an account? Register Login Email addr…" at bounding box center [784, 391] width 1411 height 704
